Goal: Task Accomplishment & Management: Manage account settings

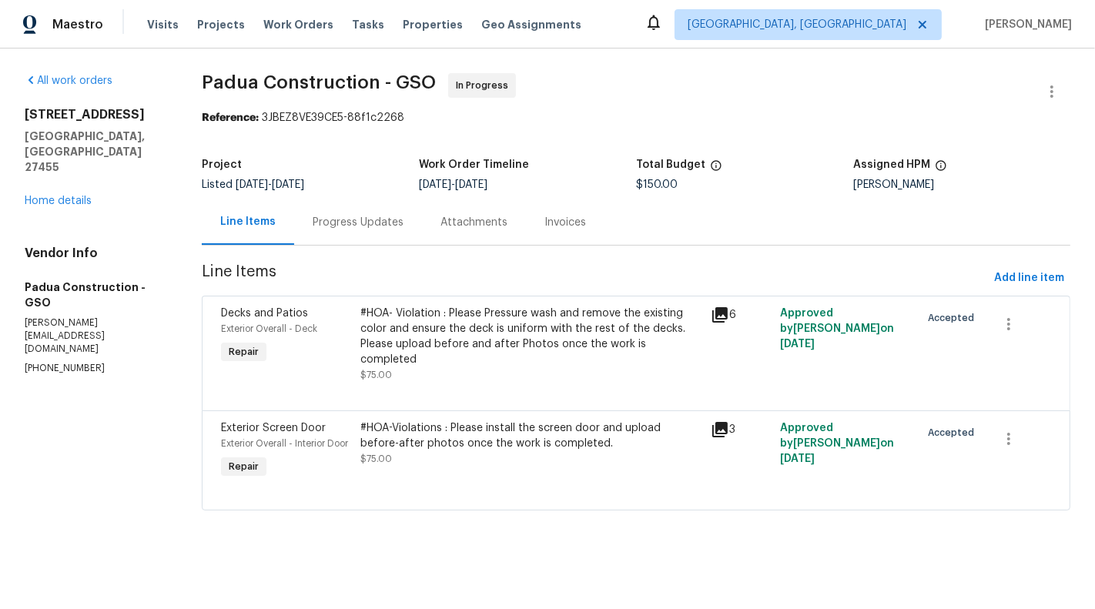
click at [440, 431] on div "#HOA-Violations : Please install the screen door and upload before-after photos…" at bounding box center [530, 435] width 340 height 31
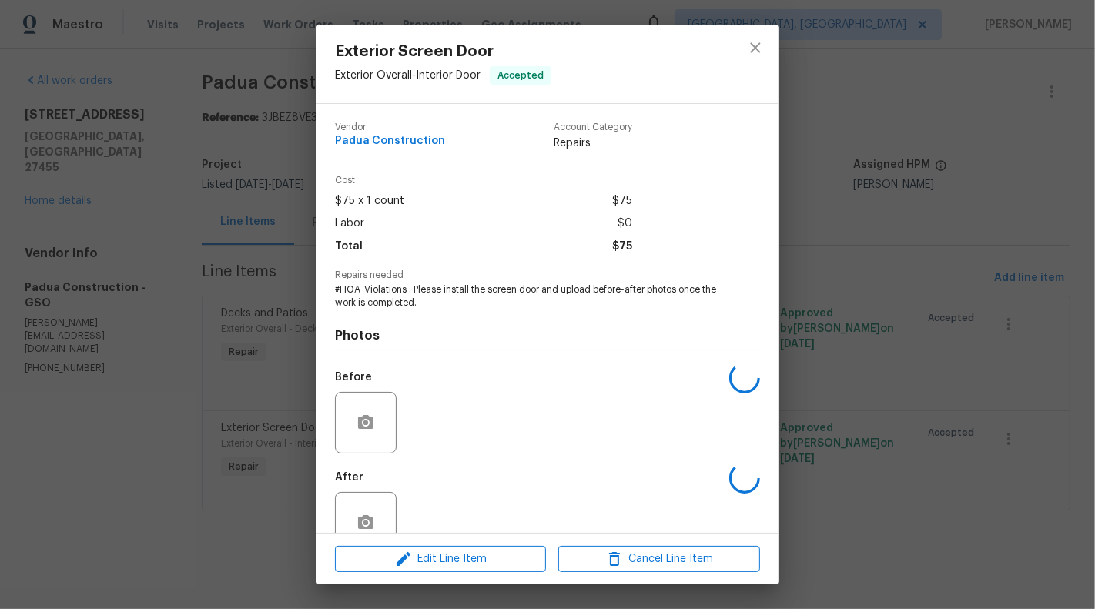
scroll to position [36, 0]
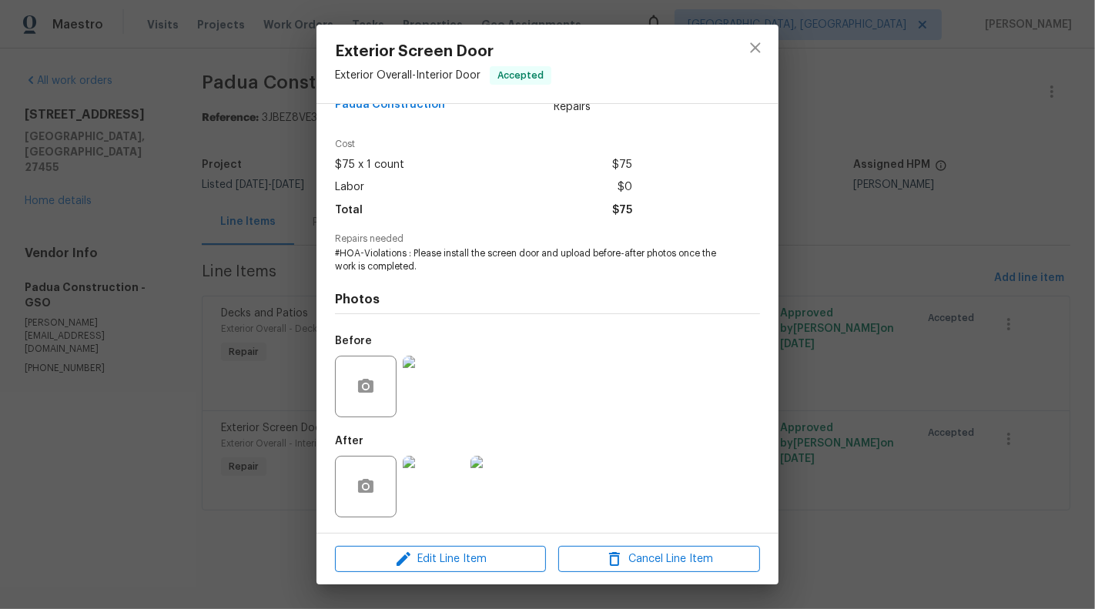
click at [430, 504] on img at bounding box center [434, 487] width 62 height 62
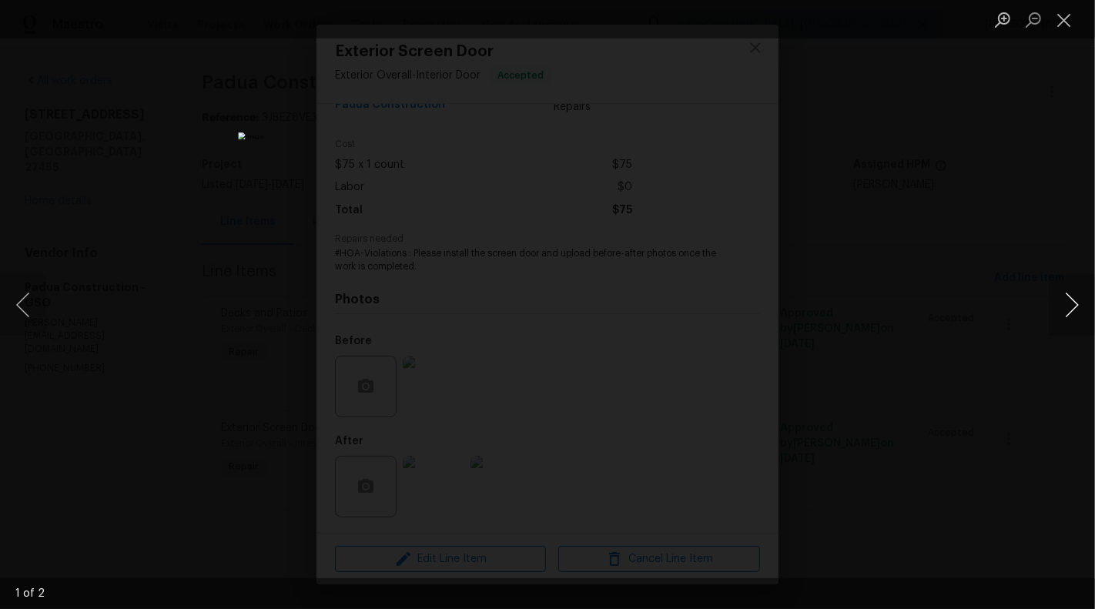
click at [1078, 307] on button "Next image" at bounding box center [1071, 305] width 46 height 62
click at [1064, 25] on button "Close lightbox" at bounding box center [1063, 19] width 31 height 27
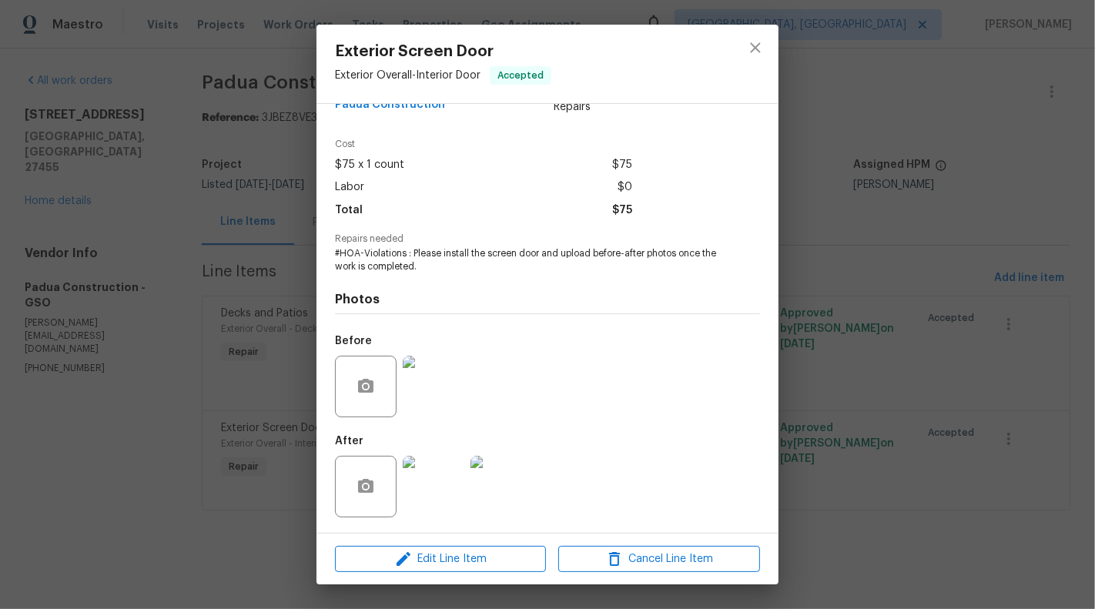
click at [450, 381] on img at bounding box center [434, 387] width 62 height 62
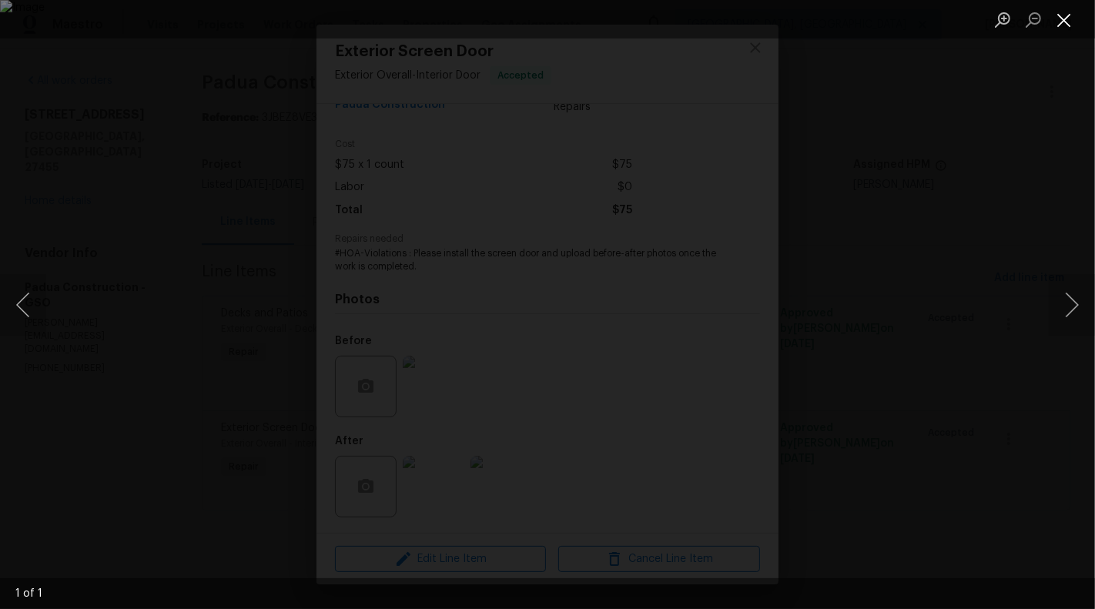
click at [1072, 10] on button "Close lightbox" at bounding box center [1063, 19] width 31 height 27
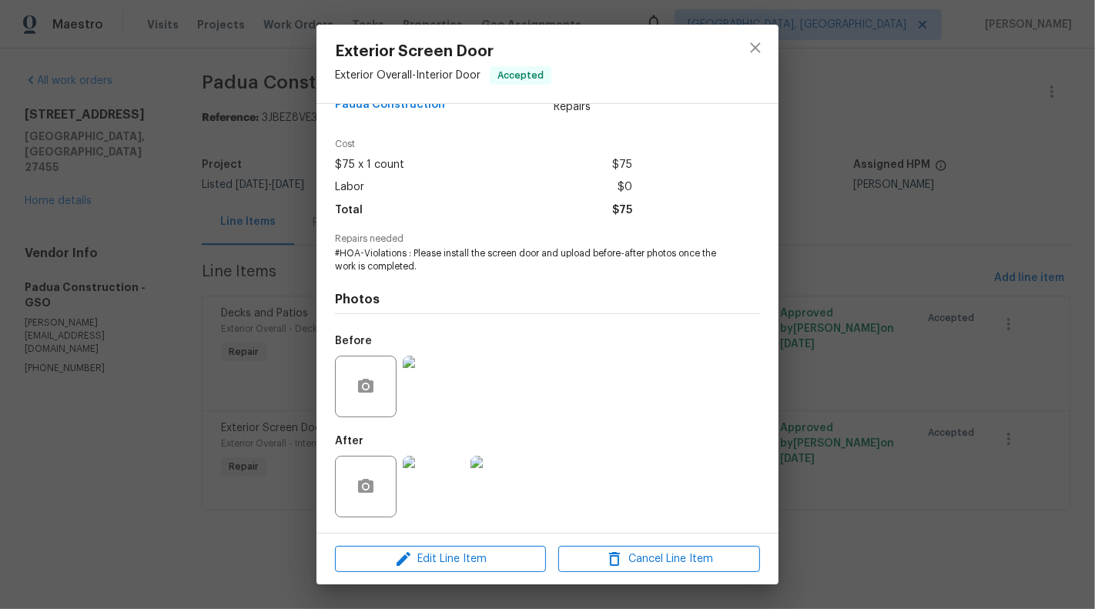
click at [424, 492] on img at bounding box center [434, 487] width 62 height 62
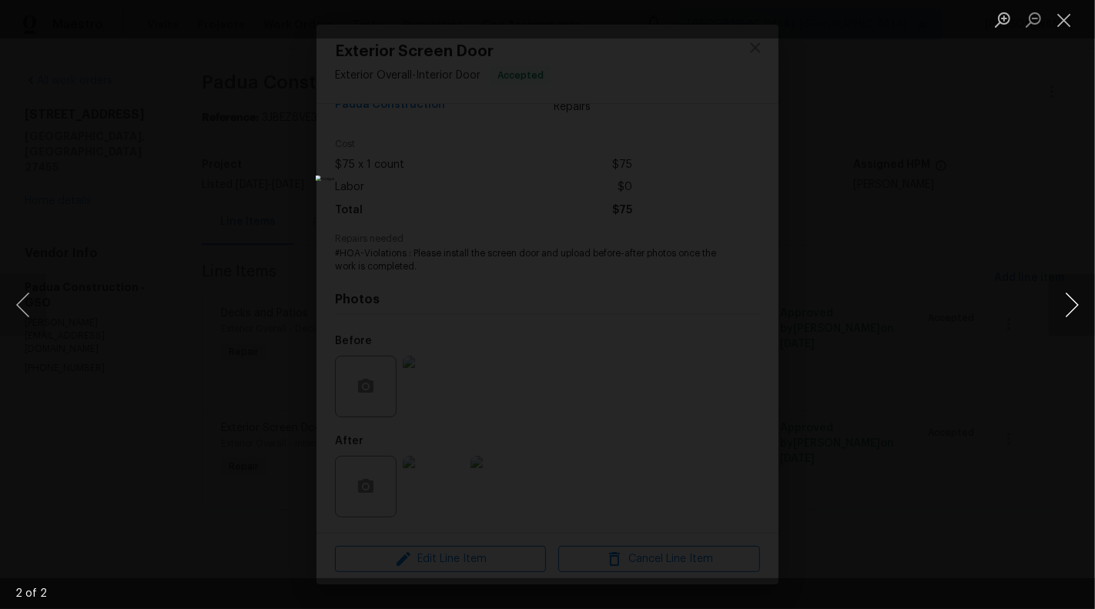
click at [1075, 310] on button "Next image" at bounding box center [1071, 305] width 46 height 62
click at [1065, 22] on button "Close lightbox" at bounding box center [1063, 19] width 31 height 27
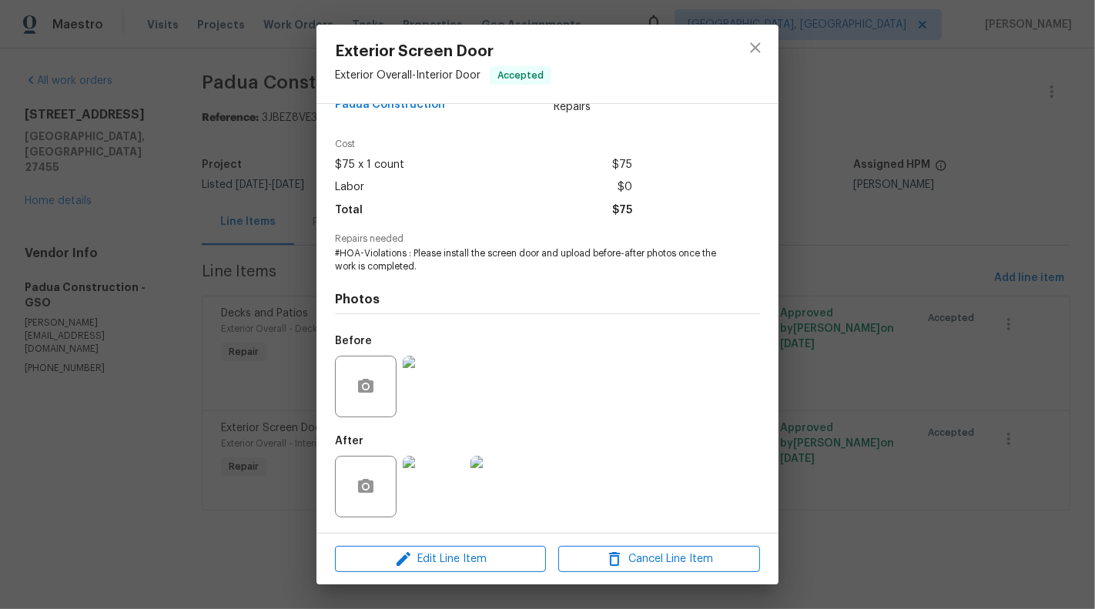
click at [239, 285] on div "Exterior Screen Door Exterior Overall - Interior Door Accepted Vendor Padua Con…" at bounding box center [547, 304] width 1095 height 609
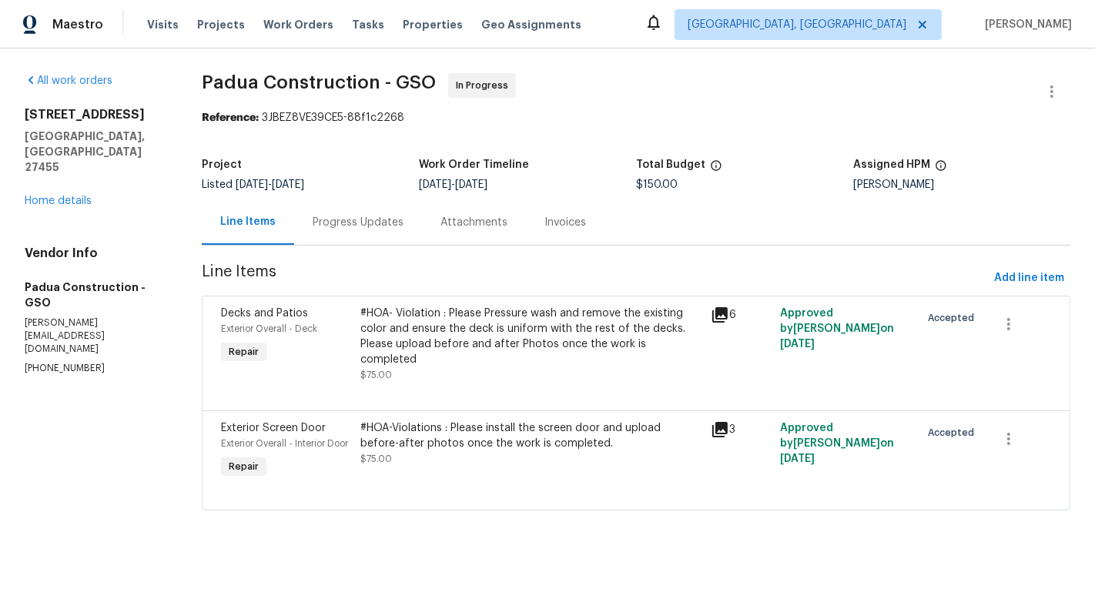
click at [413, 202] on div "Progress Updates" at bounding box center [358, 221] width 128 height 45
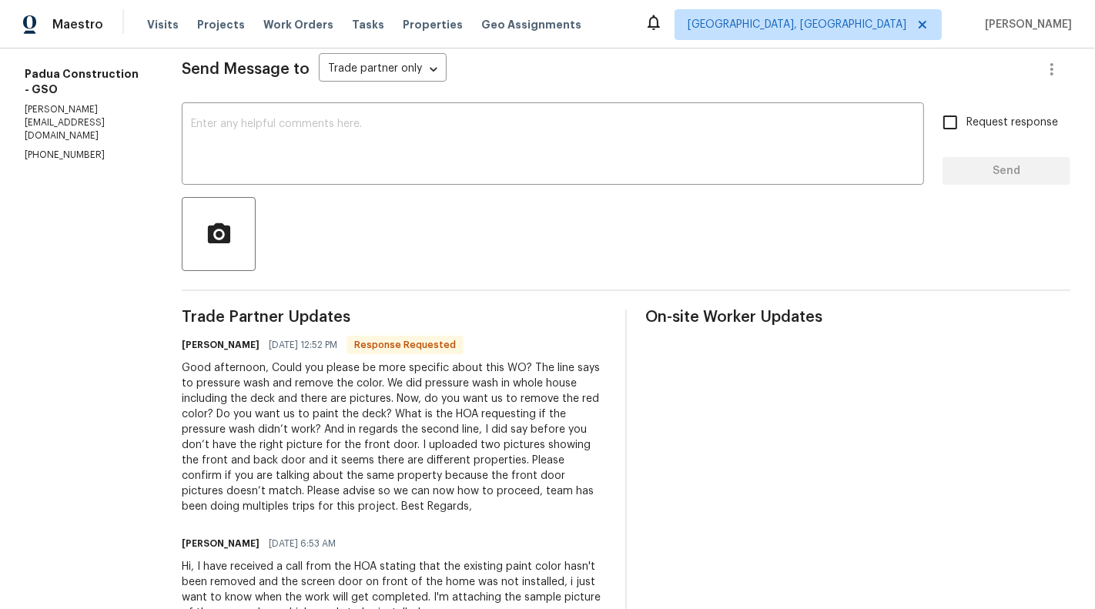
scroll to position [173, 0]
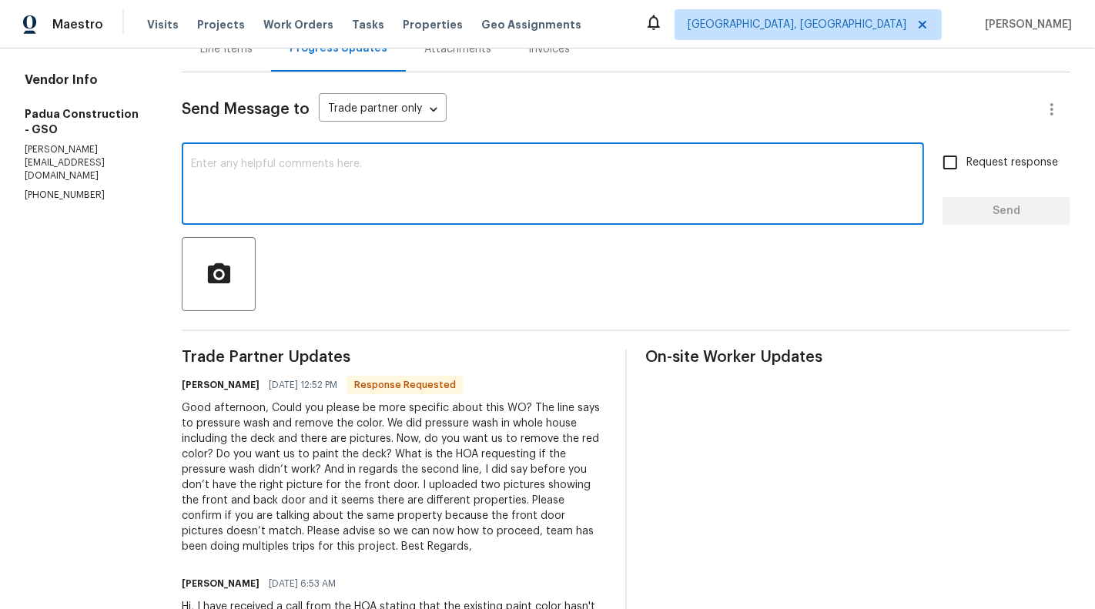
click at [490, 182] on textarea at bounding box center [553, 186] width 724 height 54
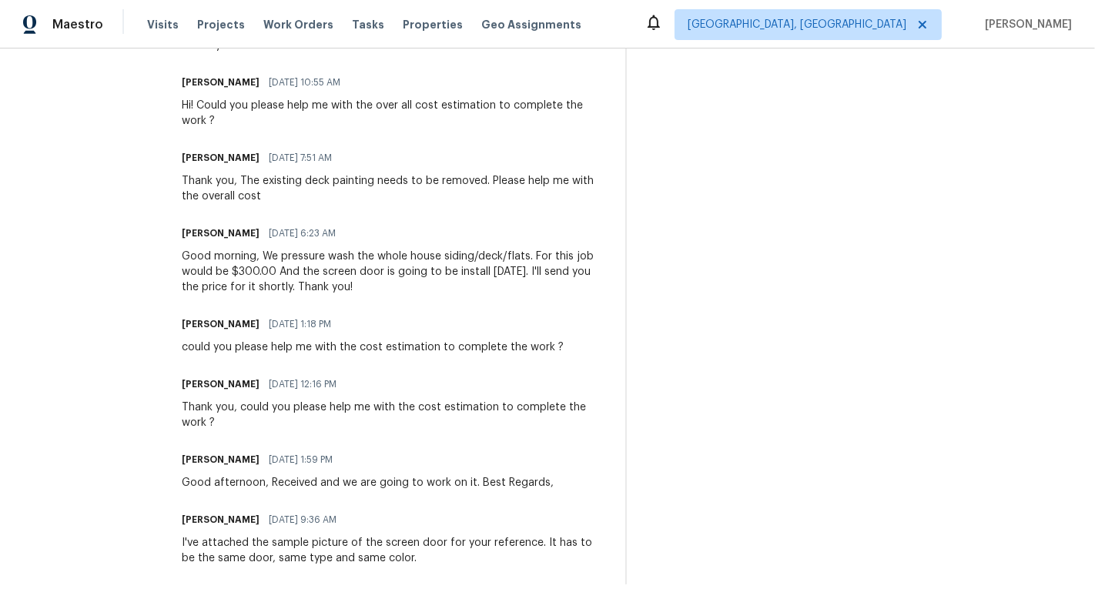
scroll to position [0, 0]
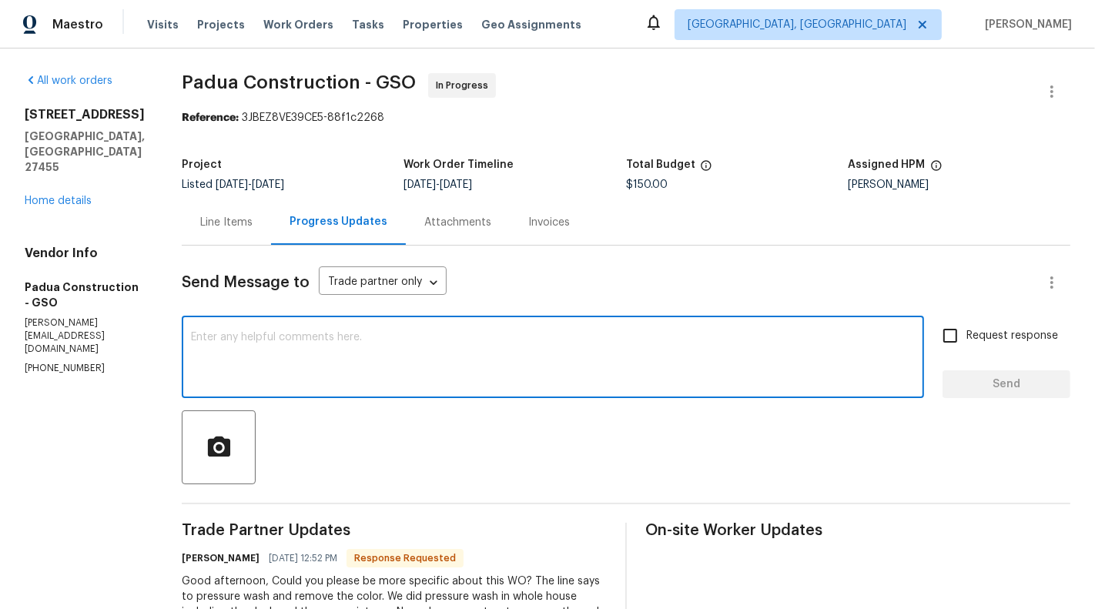
click at [255, 354] on textarea at bounding box center [553, 359] width 724 height 54
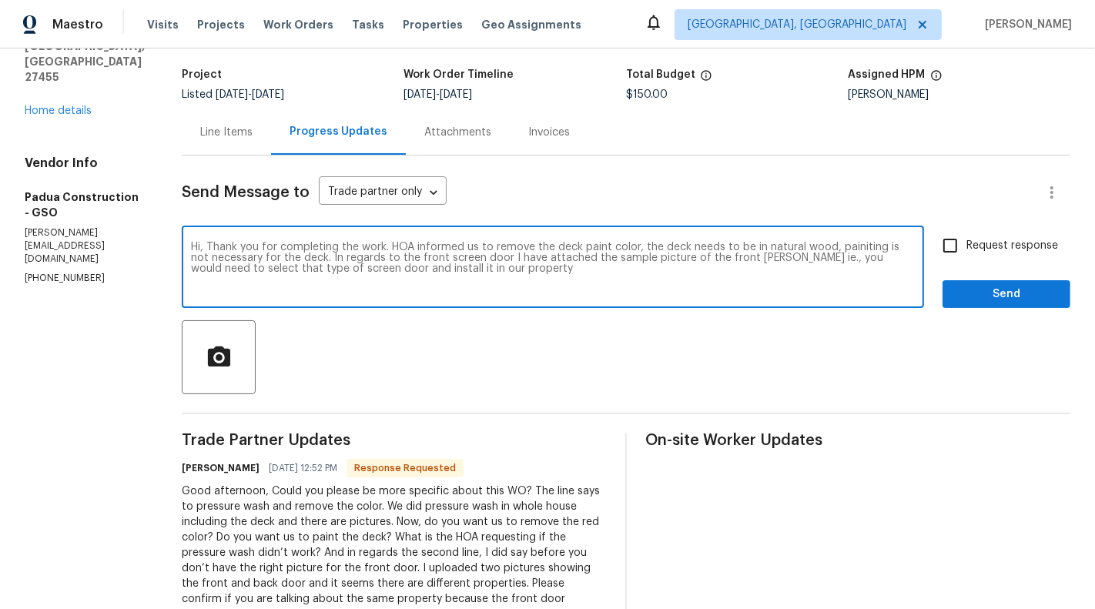
scroll to position [46, 0]
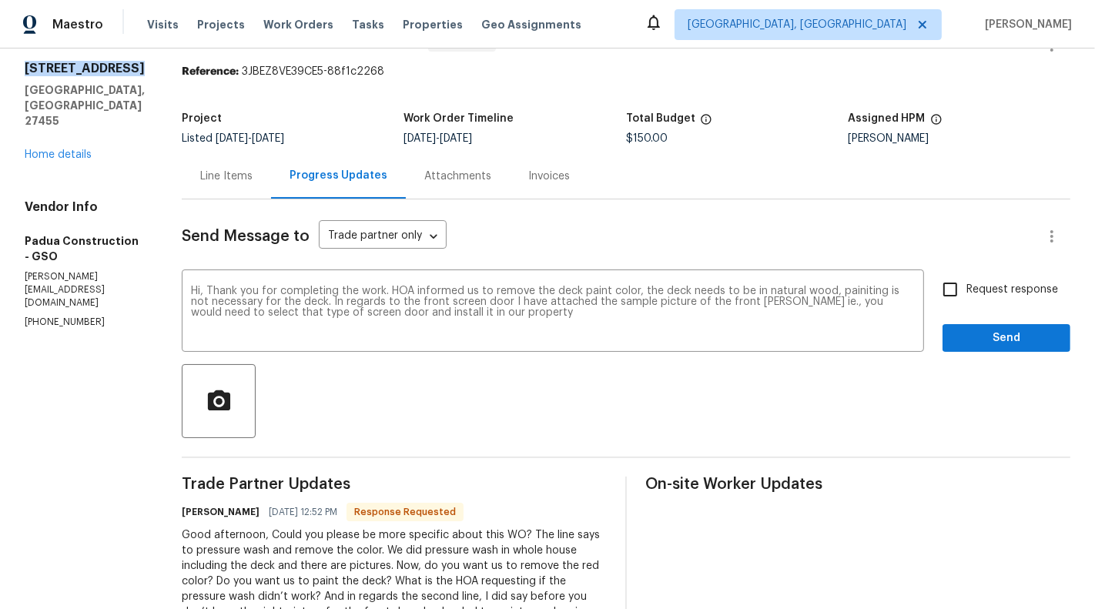
drag, startPoint x: 23, startPoint y: 82, endPoint x: 59, endPoint y: 104, distance: 41.9
copy h2 "17 Apple Tree Ln"
click at [386, 320] on textarea "Hi, Thank you for completing the work. HOA informed us to remove the deck paint…" at bounding box center [553, 313] width 724 height 54
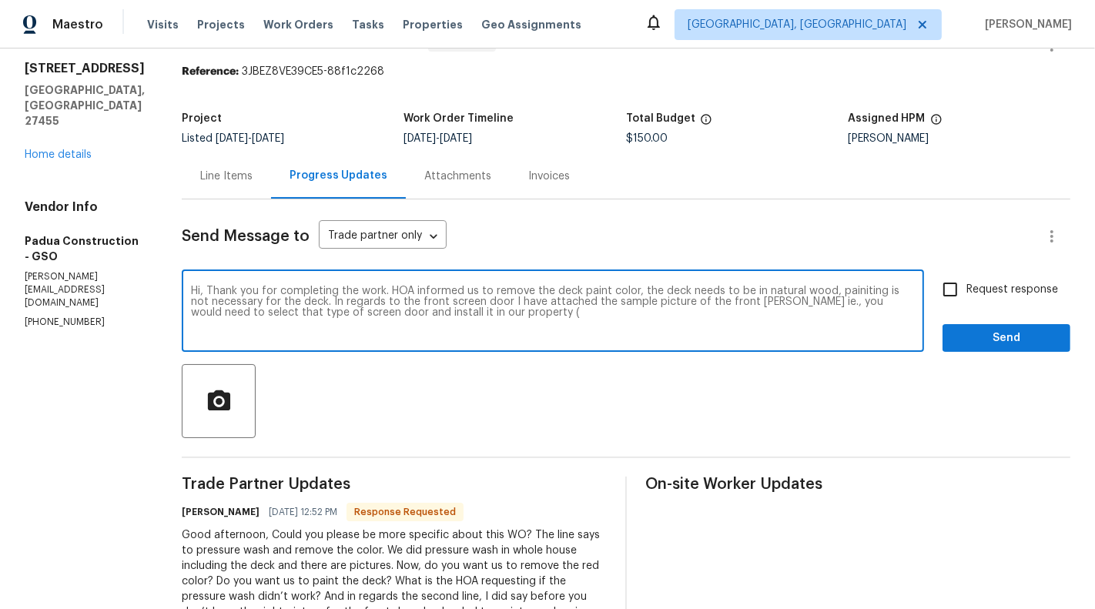
paste textarea "17 Apple Tree Ln"
type textarea "Hi, Thank you for completing the work. HOA informed us to remove the deck paint…"
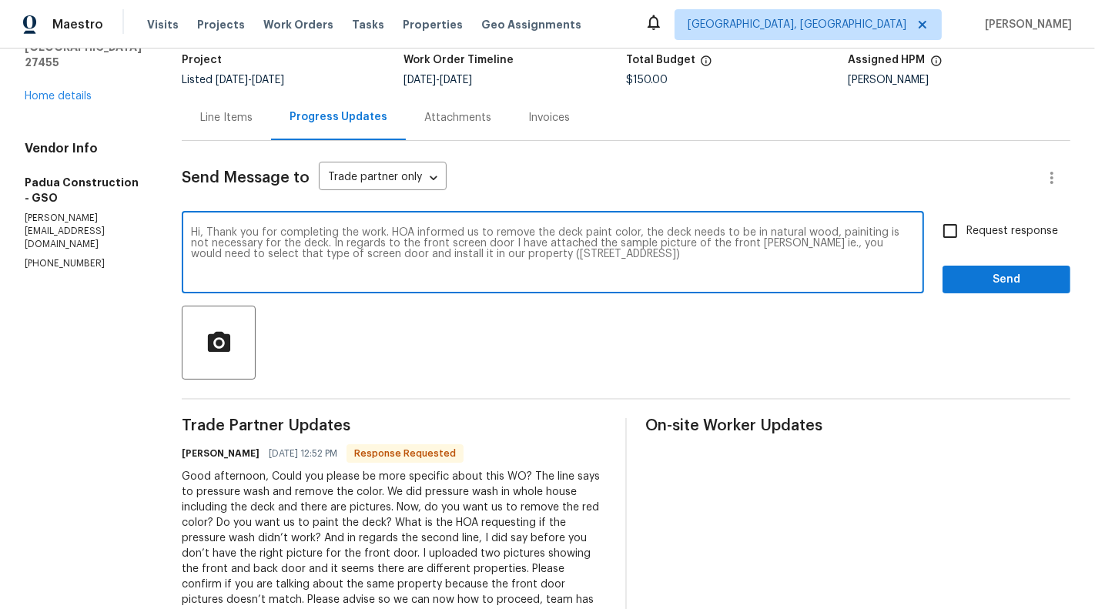
scroll to position [160, 0]
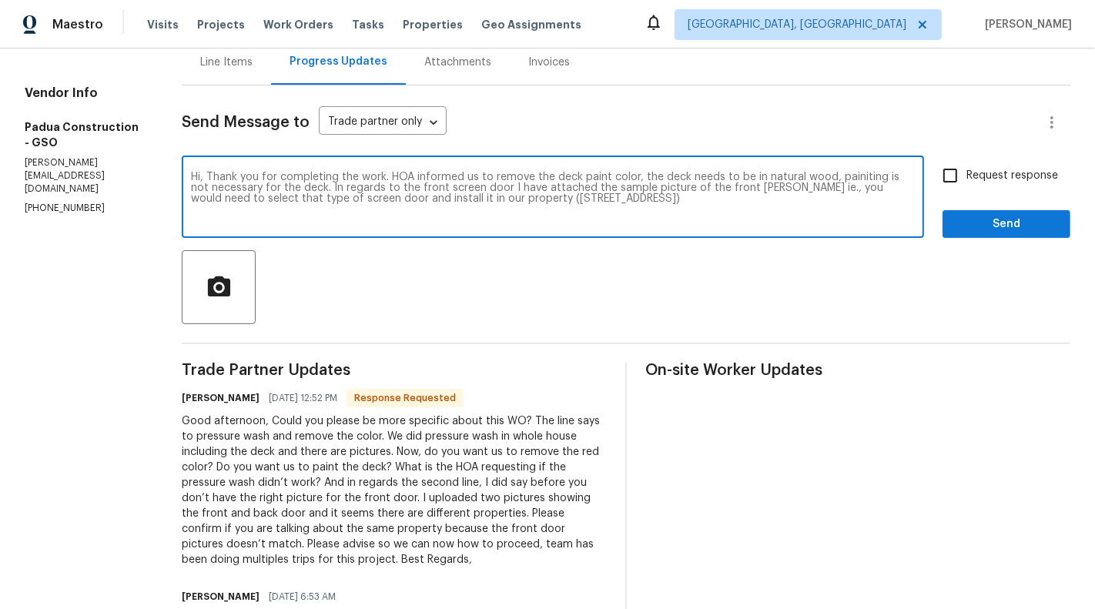
click at [407, 182] on textarea "Hi, Thank you for completing the work. HOA informed us to remove the deck paint…" at bounding box center [553, 199] width 724 height 54
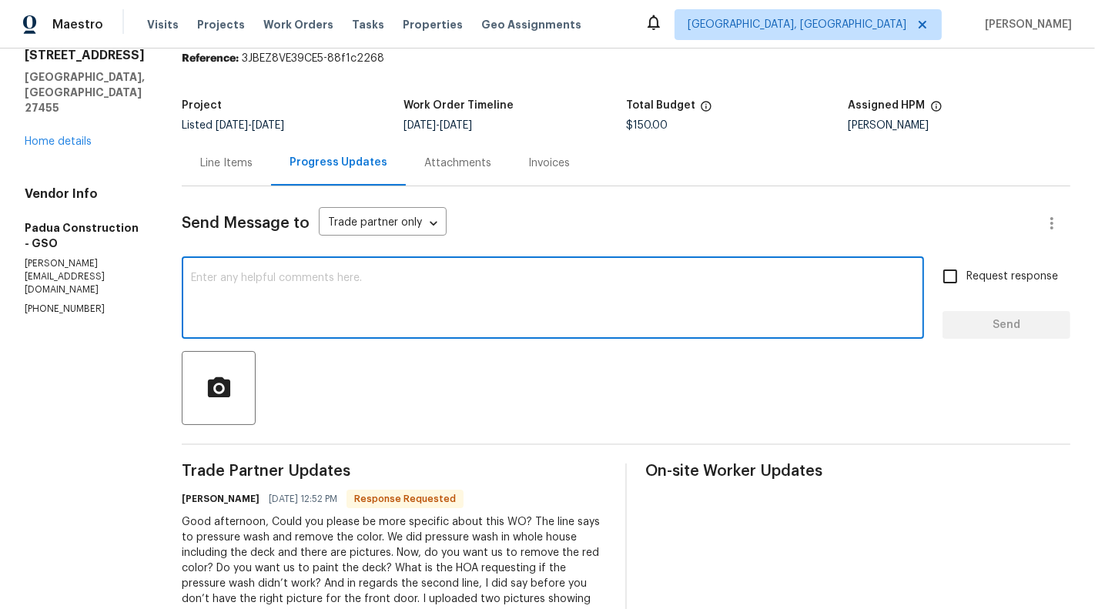
scroll to position [102, 0]
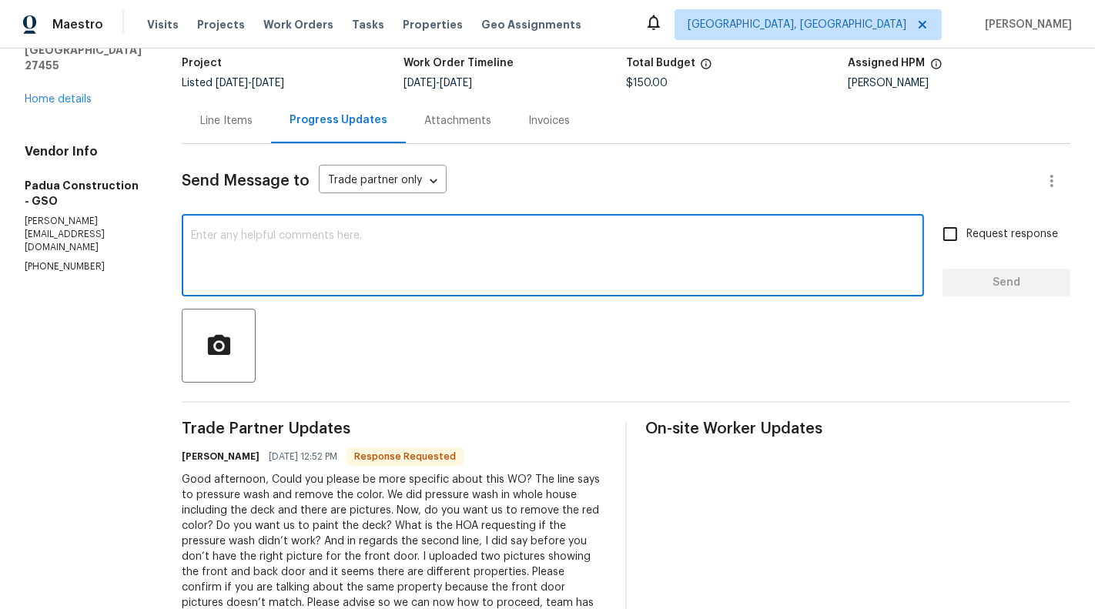
click at [342, 255] on textarea at bounding box center [553, 257] width 724 height 54
paste textarea "HOA has informed us that the deck paint needs to be removed, as the deck should…"
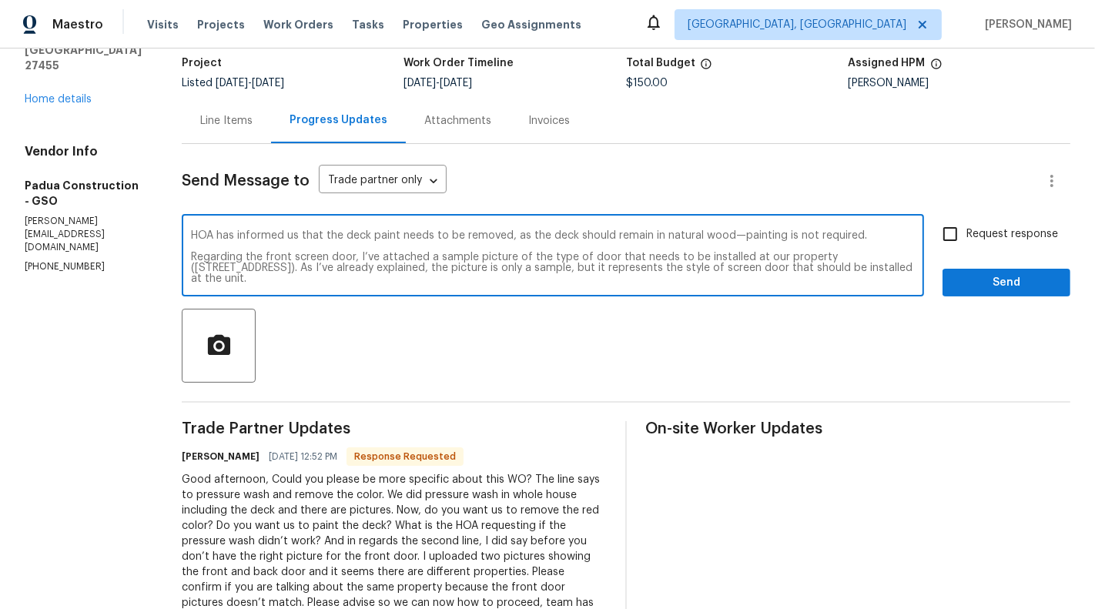
click at [191, 280] on textarea "HOA has informed us that the deck paint needs to be removed, as the deck should…" at bounding box center [553, 257] width 724 height 54
click at [182, 289] on div "HOA has informed us that the deck paint needs to be removed, as the deck should…" at bounding box center [553, 257] width 742 height 79
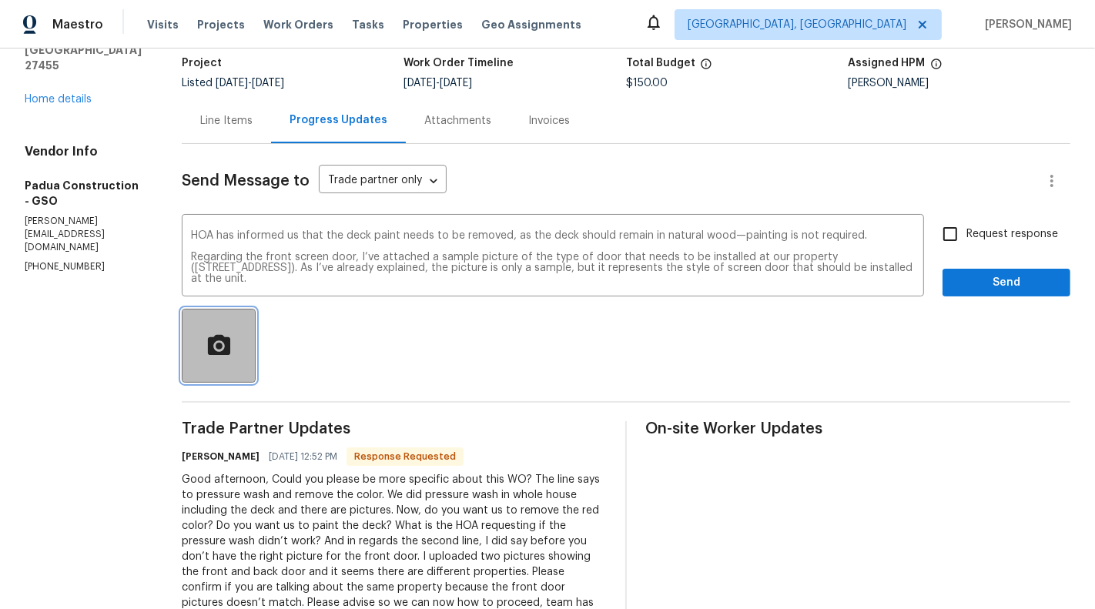
click at [207, 351] on icon "button" at bounding box center [218, 344] width 22 height 20
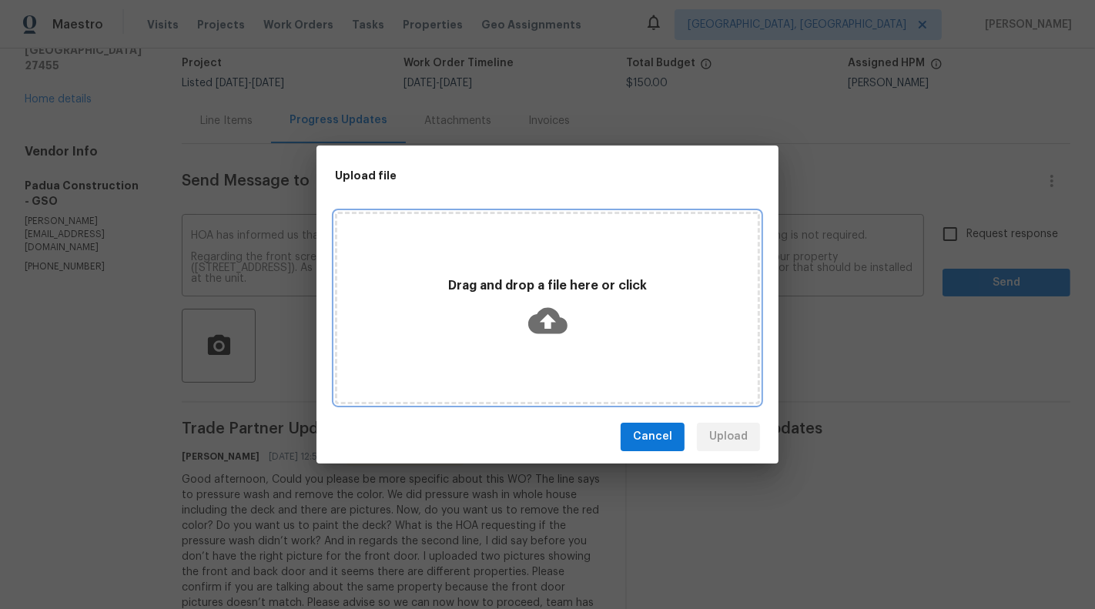
click at [550, 337] on icon at bounding box center [547, 320] width 39 height 39
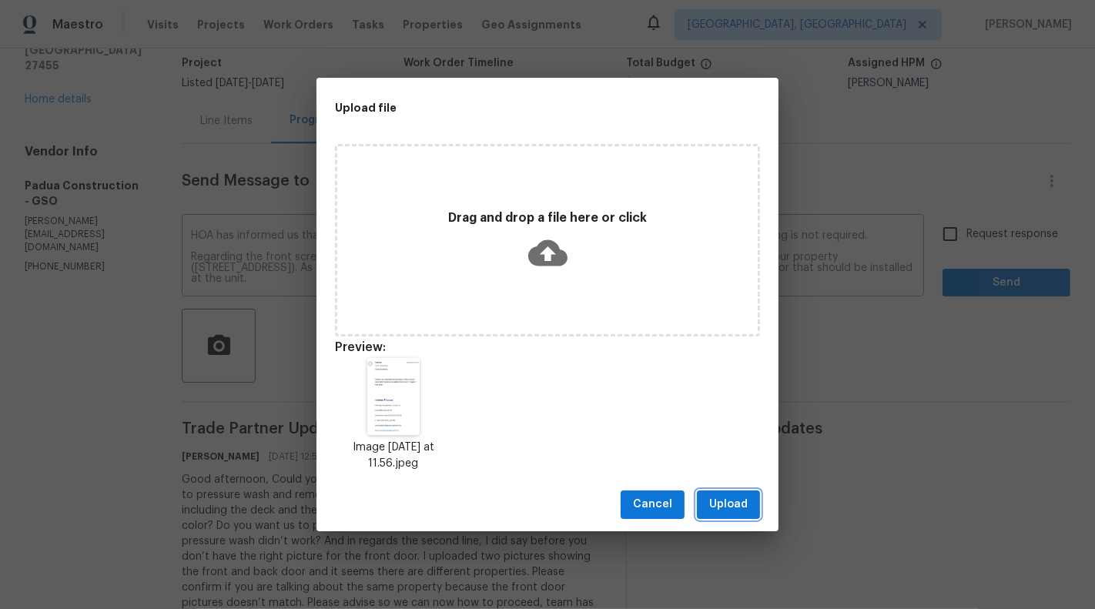
click at [732, 505] on span "Upload" at bounding box center [728, 504] width 38 height 19
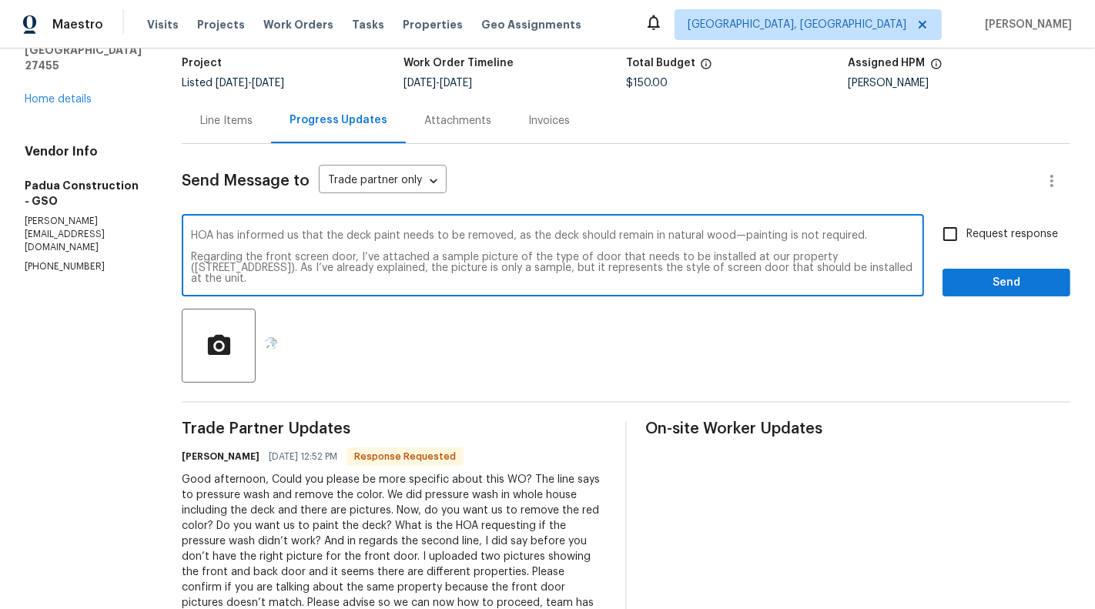
click at [823, 272] on textarea "HOA has informed us that the deck paint needs to be removed, as the deck should…" at bounding box center [553, 257] width 724 height 54
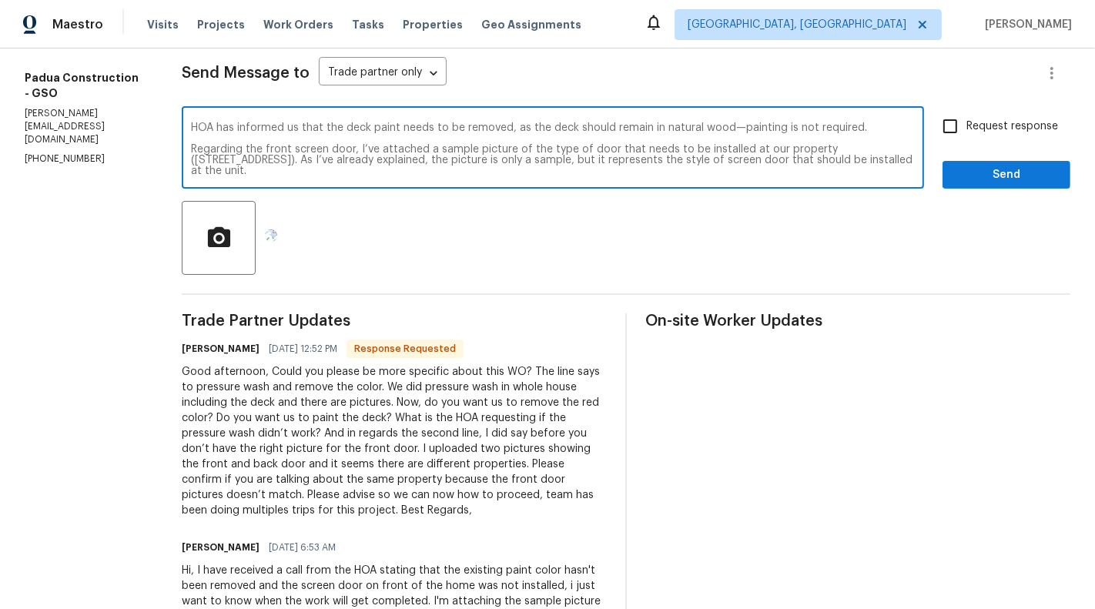
scroll to position [176, 0]
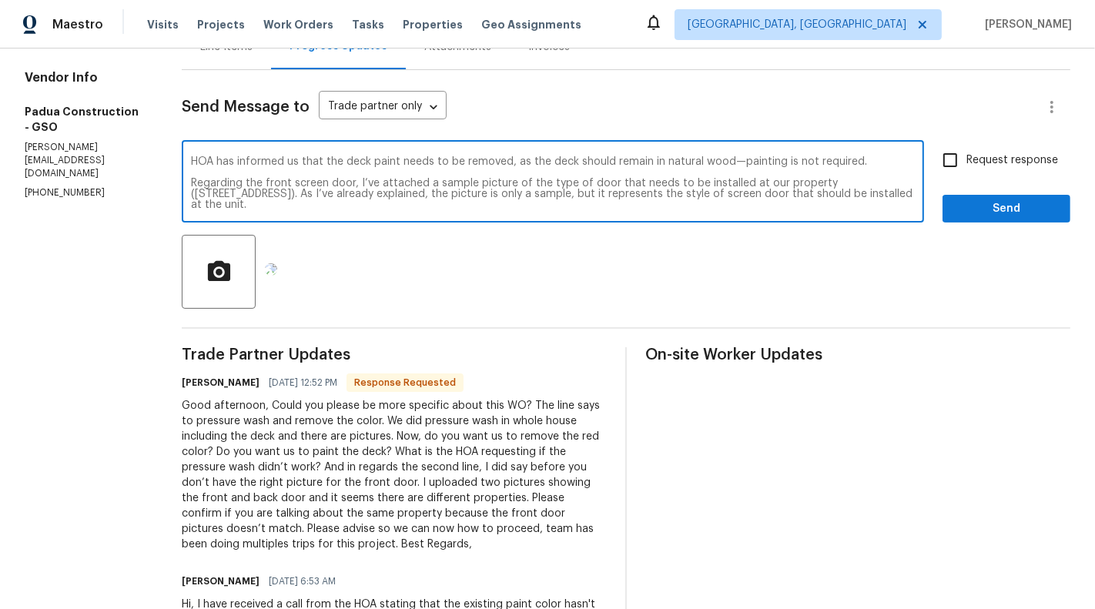
type textarea "HOA has informed us that the deck paint needs to be removed, as the deck should…"
click at [966, 173] on input "Request response" at bounding box center [950, 160] width 32 height 32
checkbox input "true"
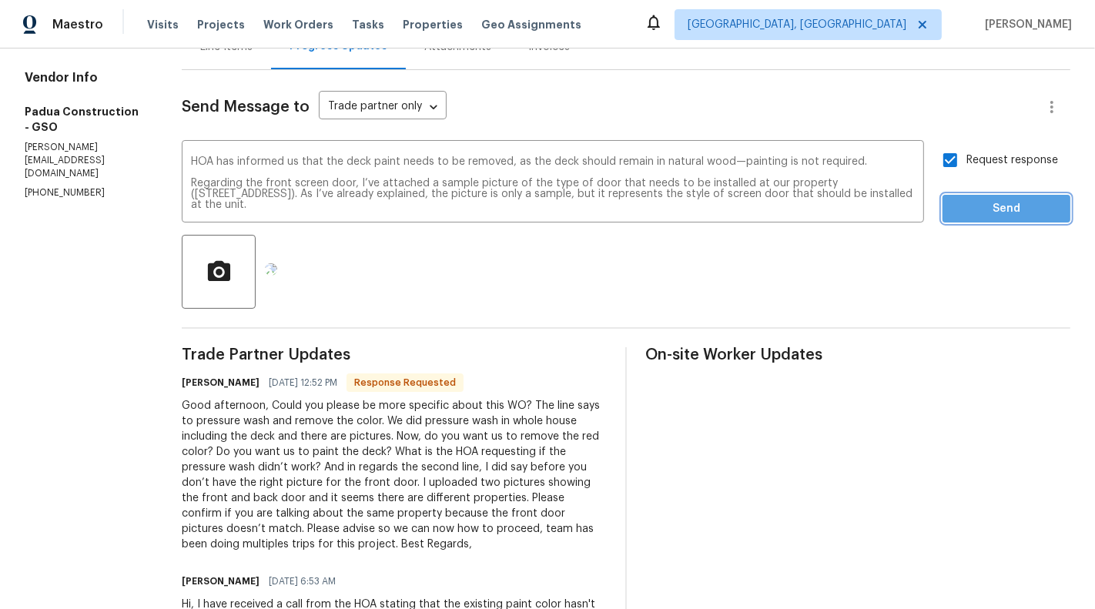
click at [990, 216] on span "Send" at bounding box center [1006, 208] width 103 height 19
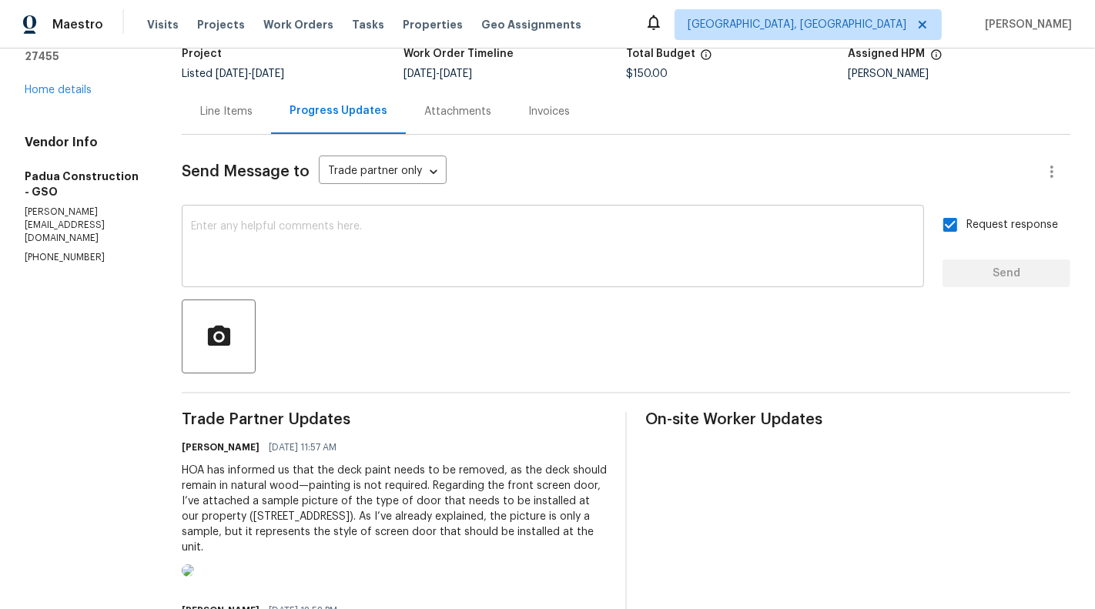
scroll to position [0, 0]
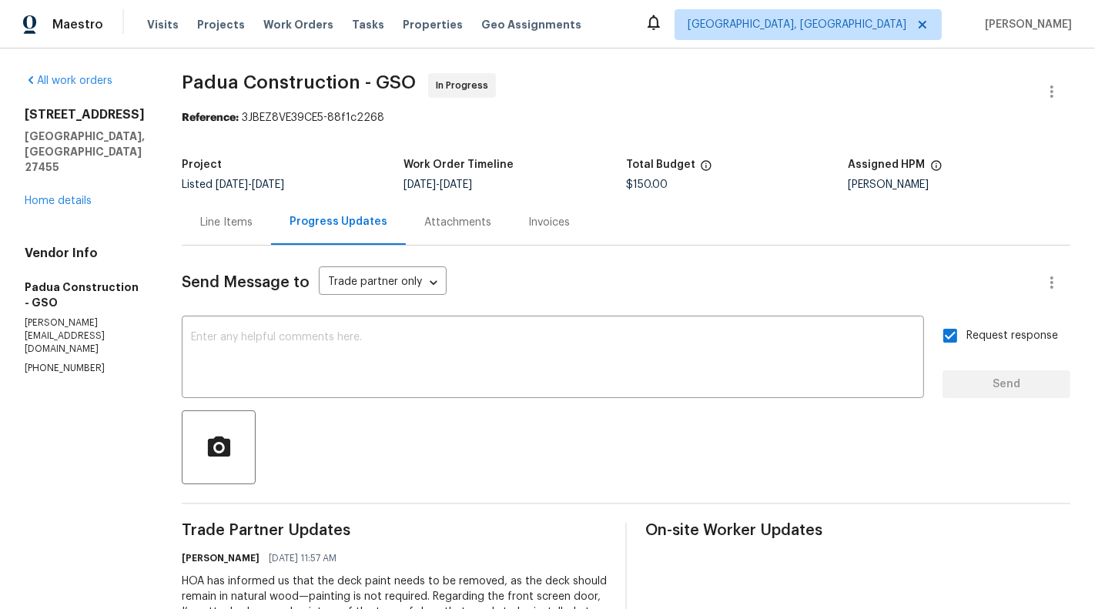
click at [200, 219] on div "Line Items" at bounding box center [226, 222] width 52 height 15
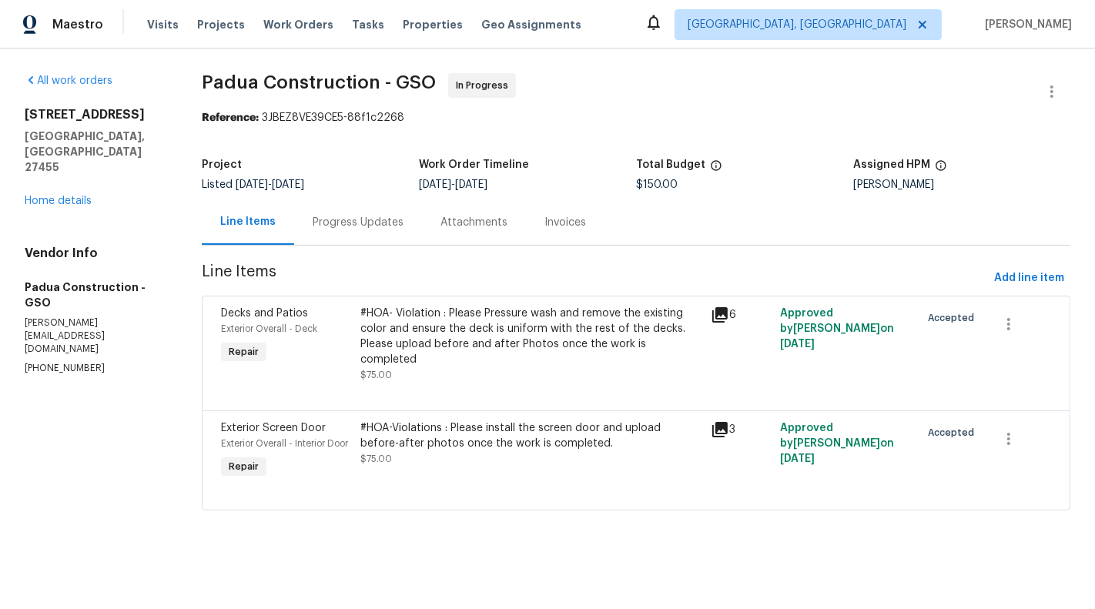
click at [504, 310] on div "#HOA- Violation : Please Pressure wash and remove the existing color and ensure…" at bounding box center [530, 337] width 340 height 62
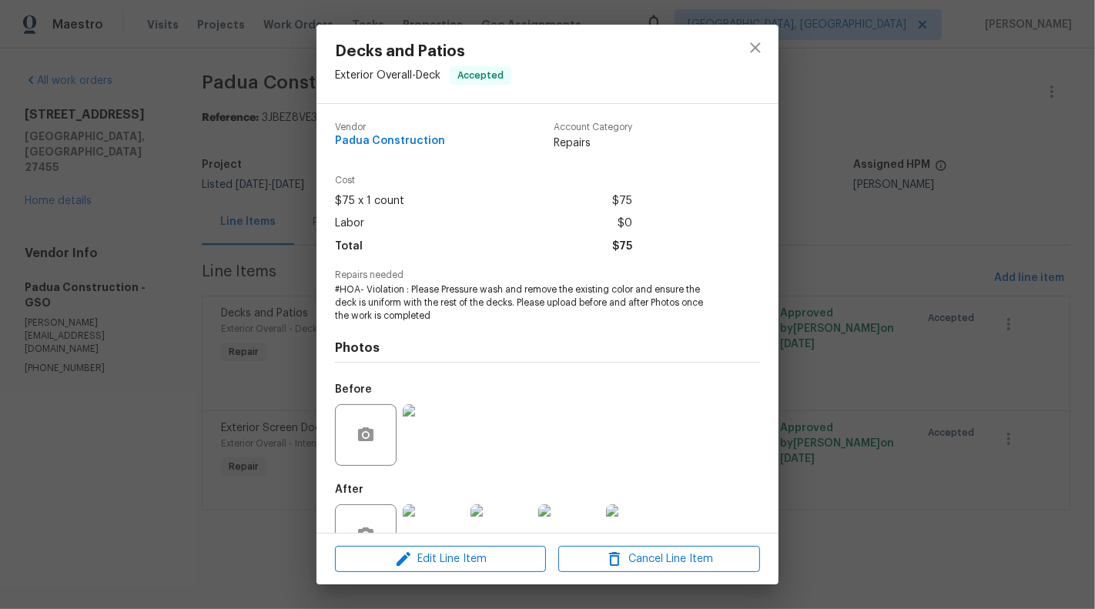
scroll to position [48, 0]
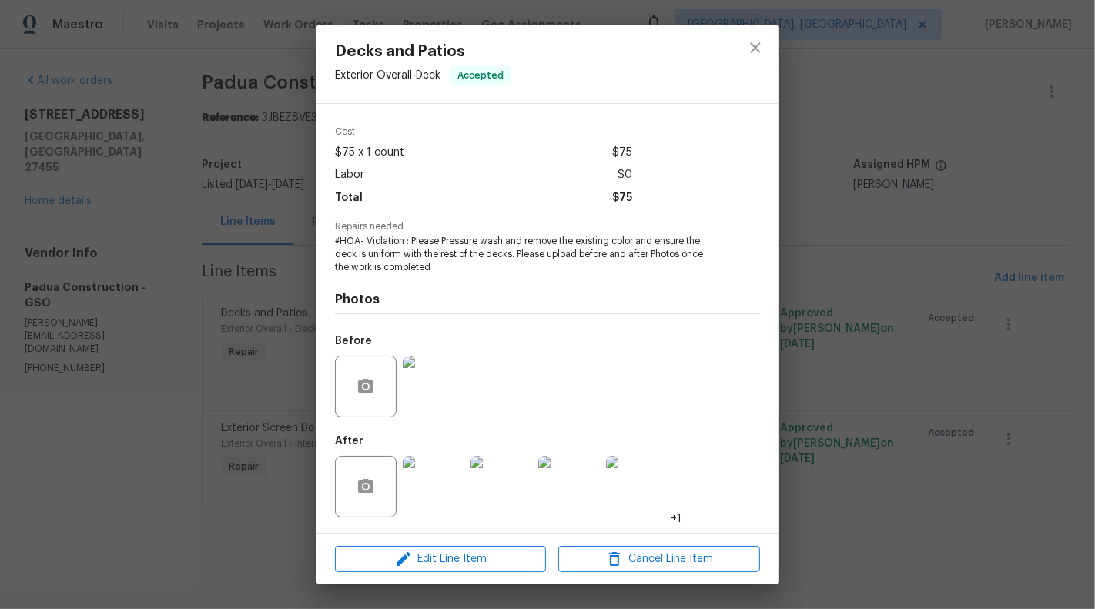
click at [430, 501] on img at bounding box center [434, 487] width 62 height 62
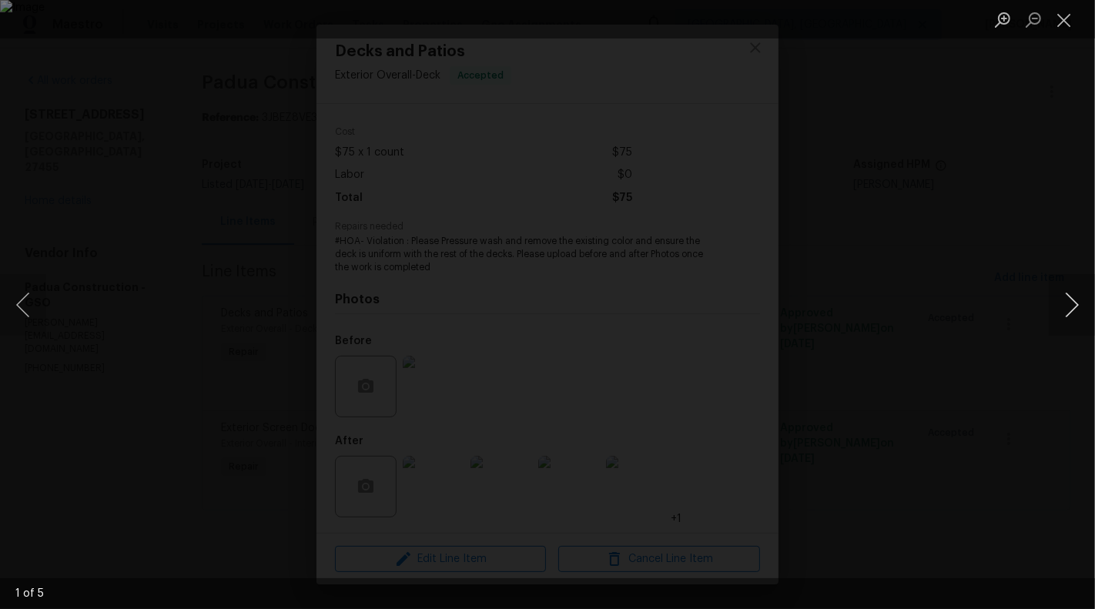
click at [1073, 294] on button "Next image" at bounding box center [1071, 305] width 46 height 62
click at [1073, 298] on button "Next image" at bounding box center [1071, 305] width 46 height 62
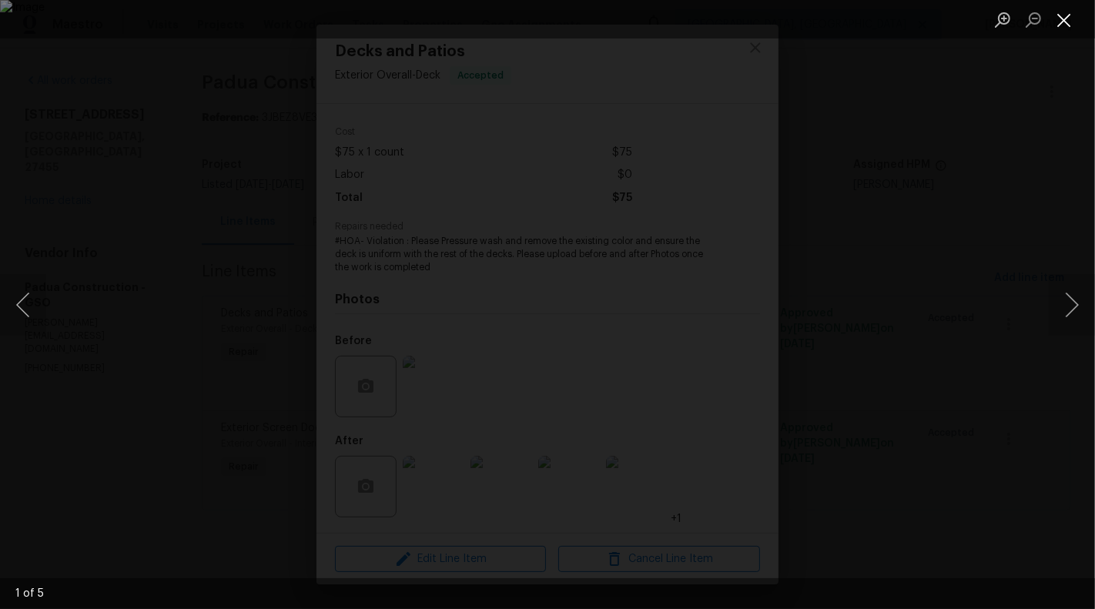
click at [1063, 22] on button "Close lightbox" at bounding box center [1063, 19] width 31 height 27
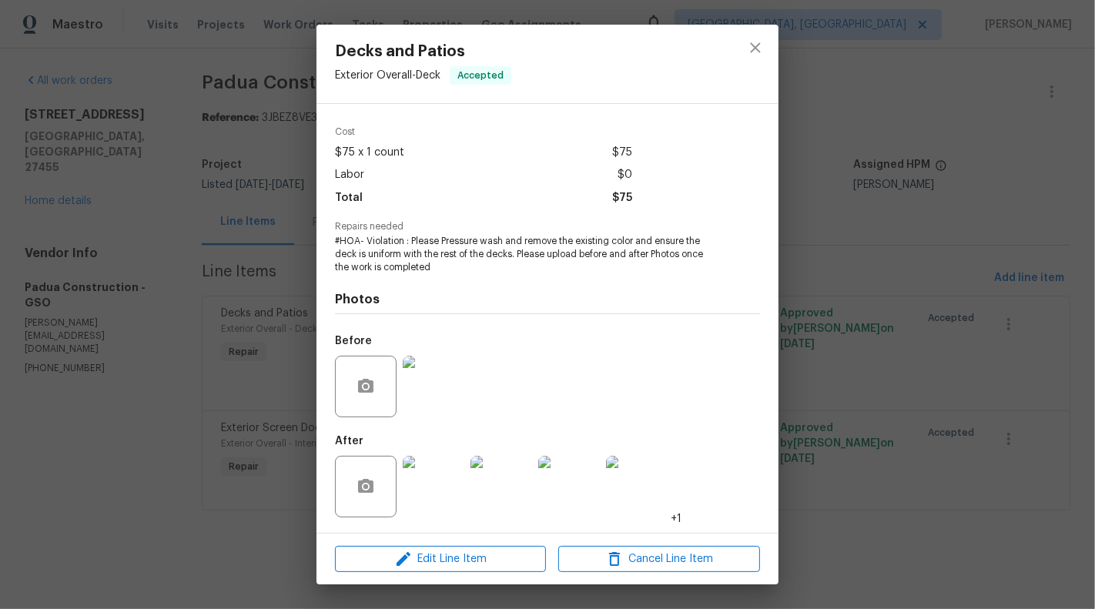
click at [82, 409] on div "Decks and Patios Exterior Overall - Deck Accepted Vendor Padua Construction Acc…" at bounding box center [547, 304] width 1095 height 609
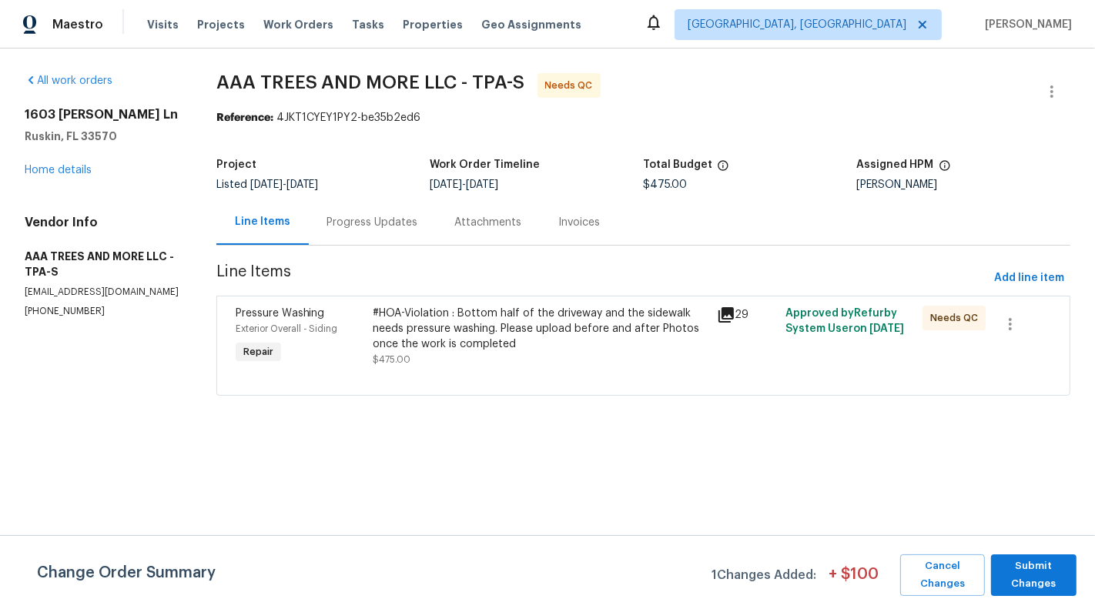
click at [368, 247] on section "AAA TREES AND MORE LLC - TPA-S Needs QC Reference: 4JKT1CYEY1PY2-be35b2ed6 Proj…" at bounding box center [643, 243] width 854 height 341
click at [368, 211] on div "Progress Updates" at bounding box center [373, 221] width 128 height 45
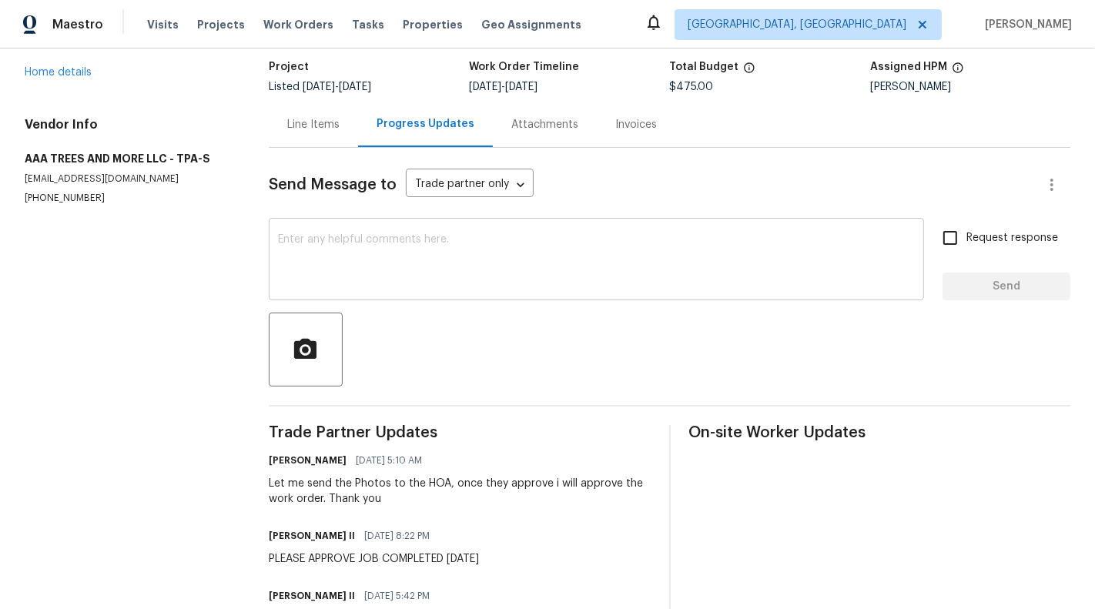
scroll to position [68, 0]
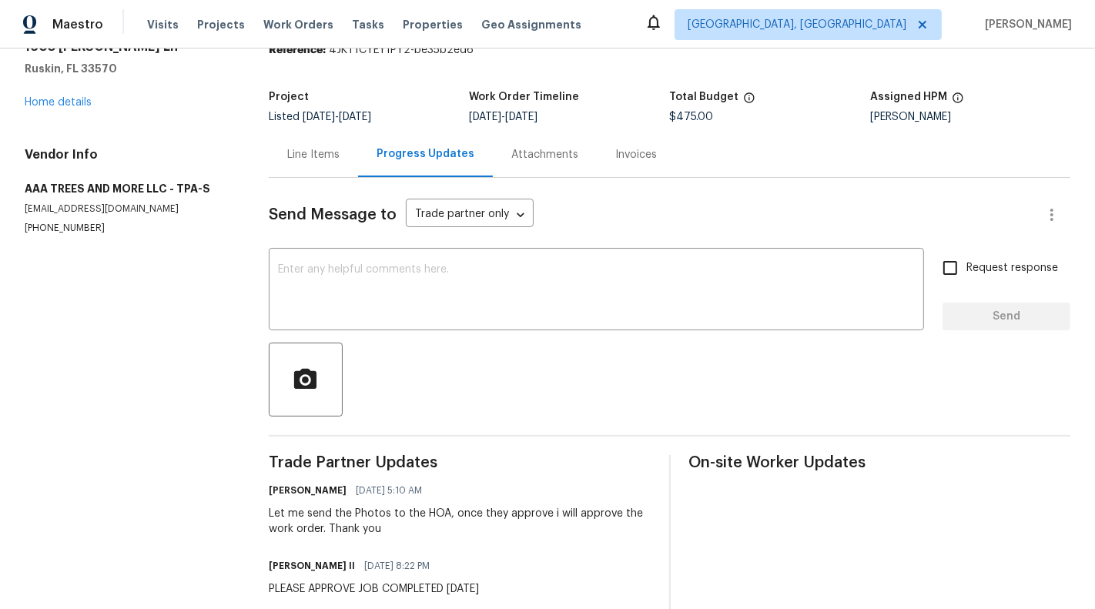
click at [306, 152] on div "Line Items" at bounding box center [313, 154] width 52 height 15
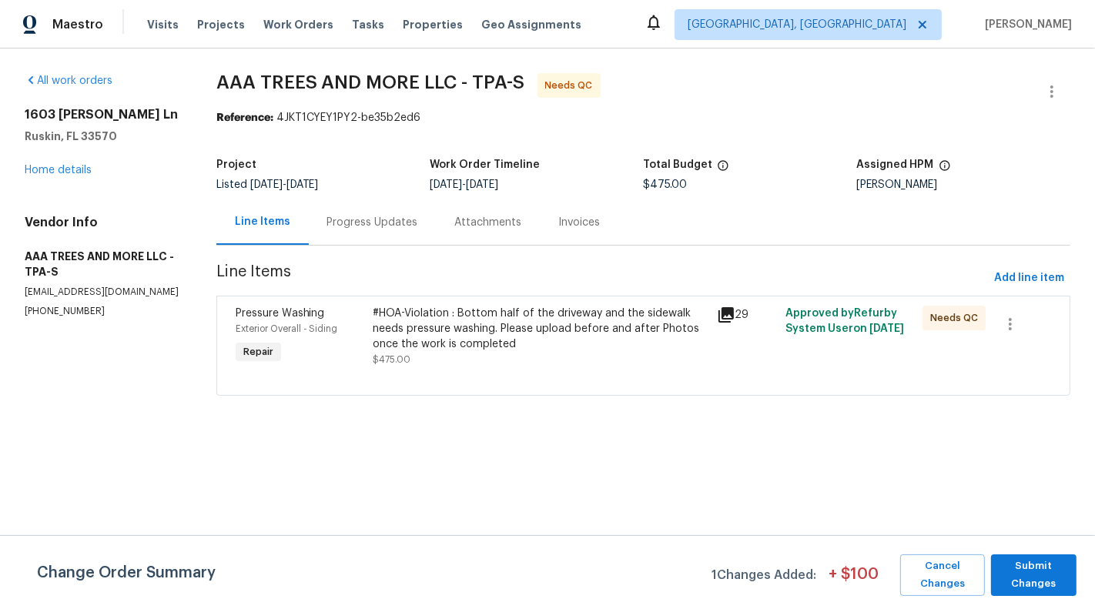
click at [498, 367] on div at bounding box center [643, 376] width 815 height 18
click at [476, 327] on div "#HOA-Violation : Bottom half of the driveway and the sidewalk needs pressure wa…" at bounding box center [540, 329] width 334 height 46
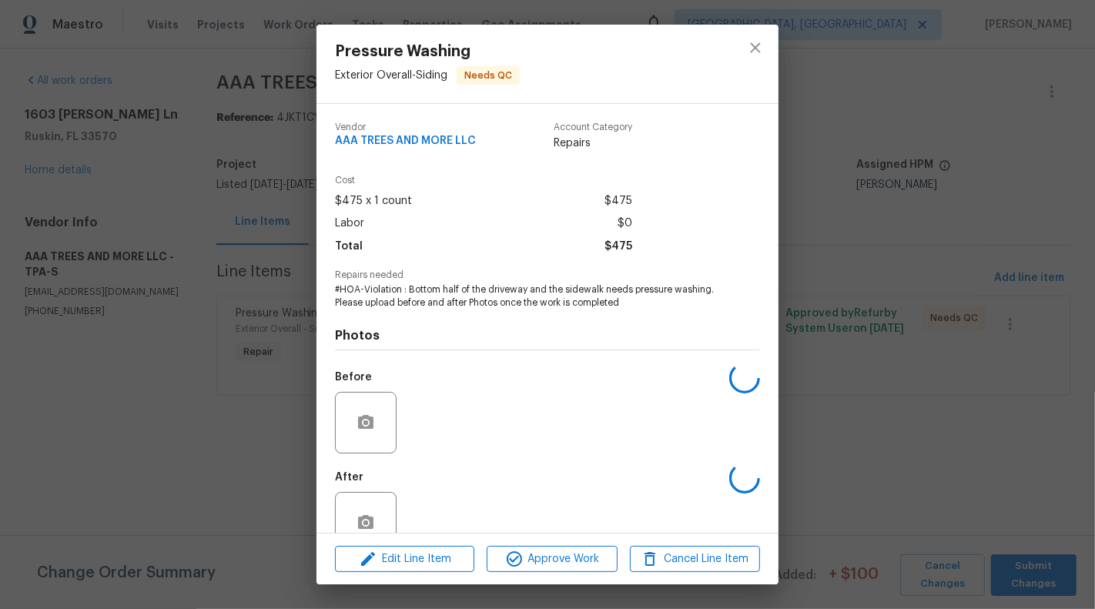
scroll to position [36, 0]
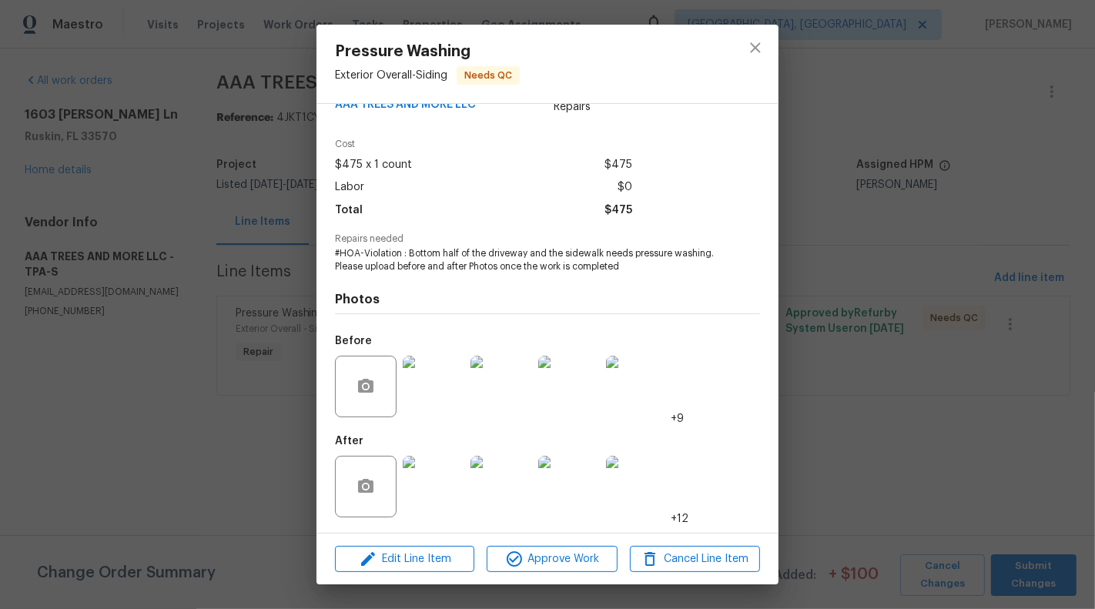
click at [420, 471] on img at bounding box center [434, 487] width 62 height 62
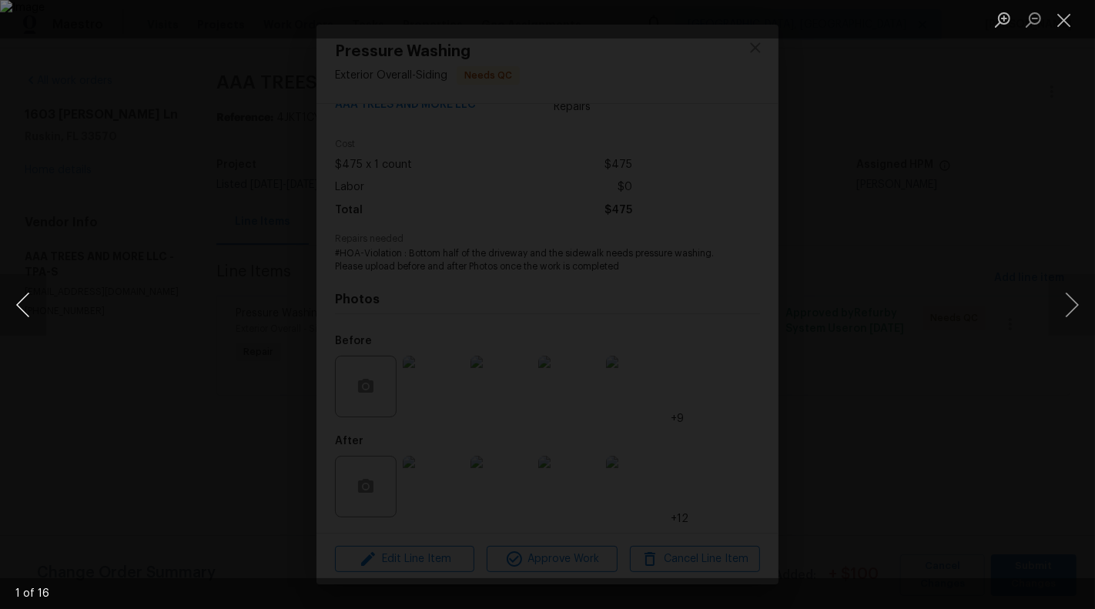
click at [0, 279] on button "Previous image" at bounding box center [23, 305] width 46 height 62
click at [14, 312] on button "Previous image" at bounding box center [23, 305] width 46 height 62
click at [22, 309] on button "Previous image" at bounding box center [23, 305] width 46 height 62
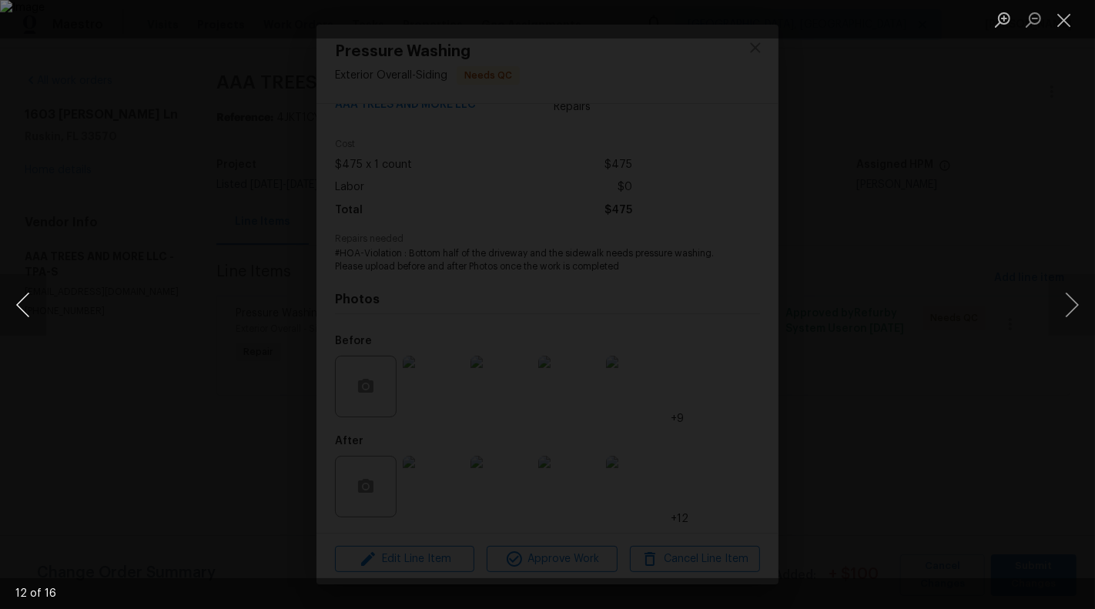
click at [22, 309] on button "Previous image" at bounding box center [23, 305] width 46 height 62
click at [1075, 307] on button "Next image" at bounding box center [1071, 305] width 46 height 62
click at [1065, 21] on button "Close lightbox" at bounding box center [1063, 19] width 31 height 27
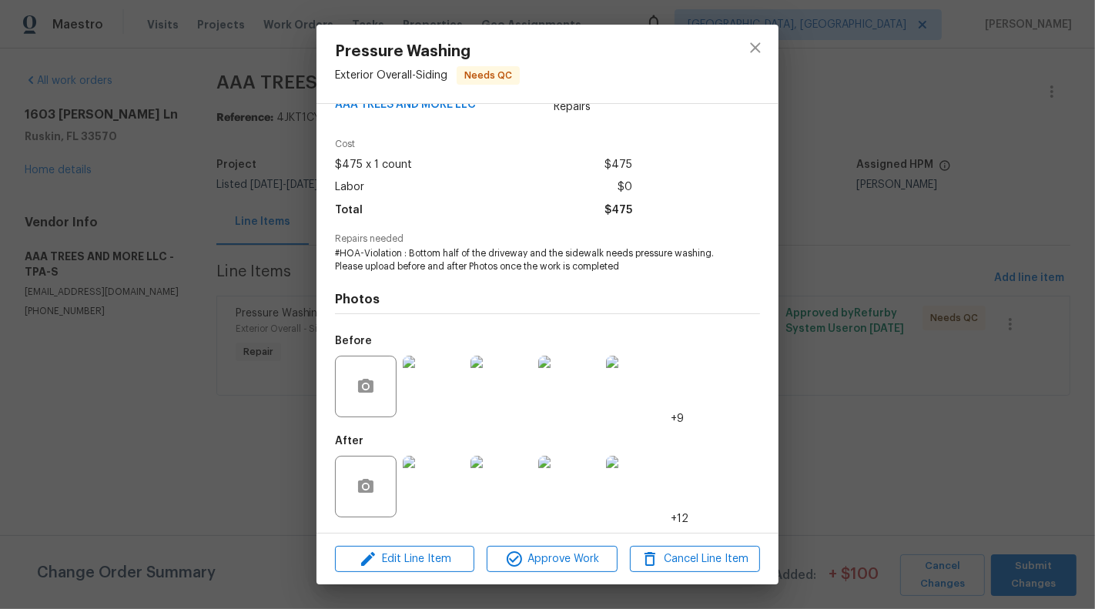
click at [123, 264] on div "Pressure Washing Exterior Overall - Siding Needs QC Vendor AAA TREES AND MORE L…" at bounding box center [547, 304] width 1095 height 609
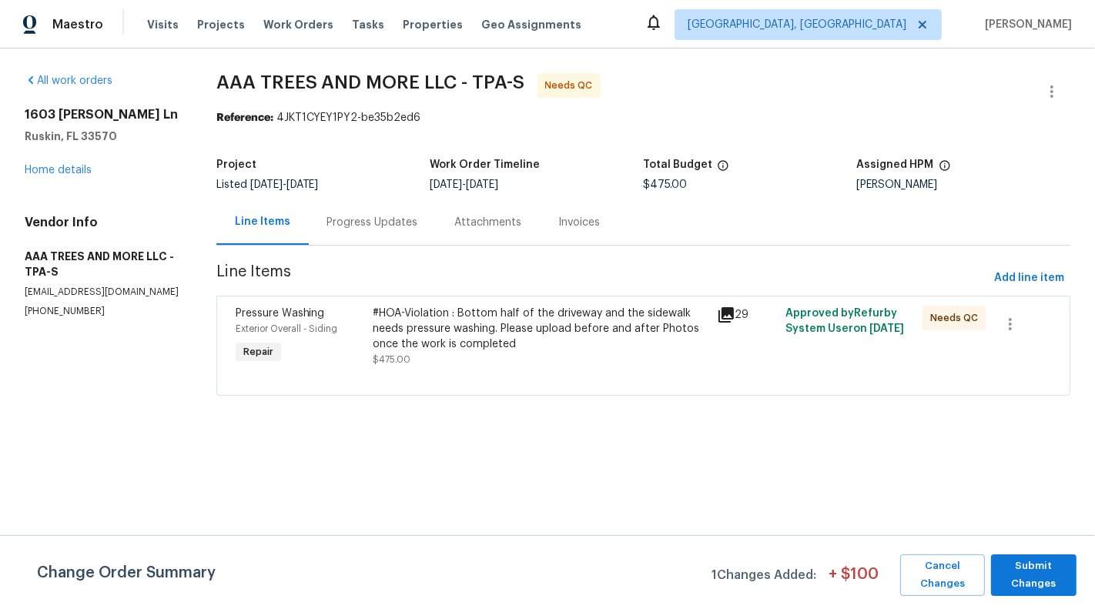
click at [313, 245] on div "Line Items Progress Updates Attachments Invoices" at bounding box center [643, 222] width 854 height 46
click at [373, 228] on div "Progress Updates" at bounding box center [372, 222] width 91 height 15
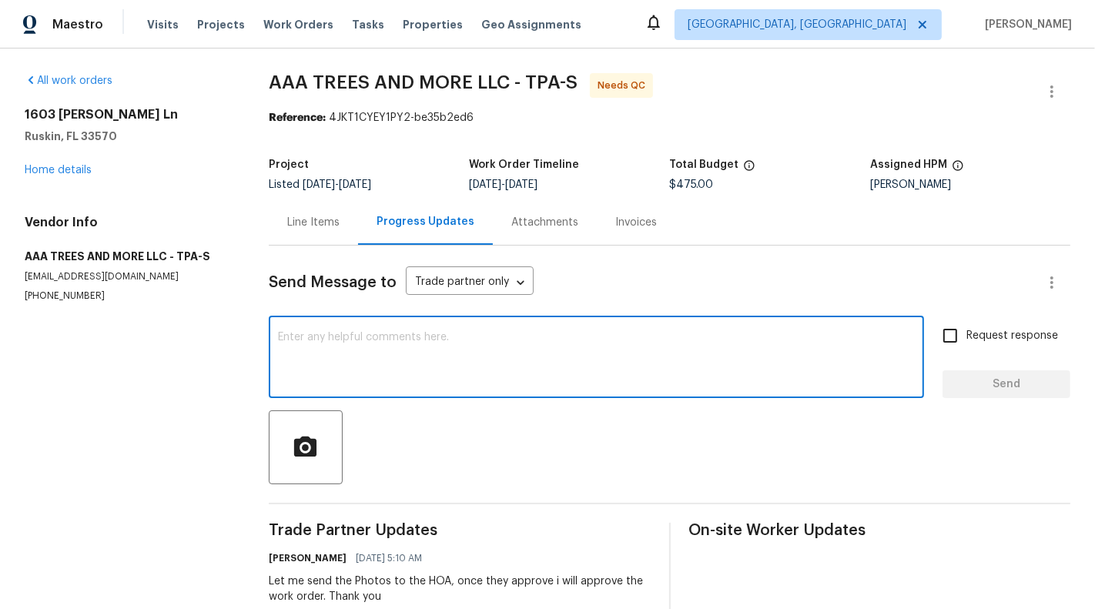
click at [439, 381] on textarea at bounding box center [596, 359] width 637 height 54
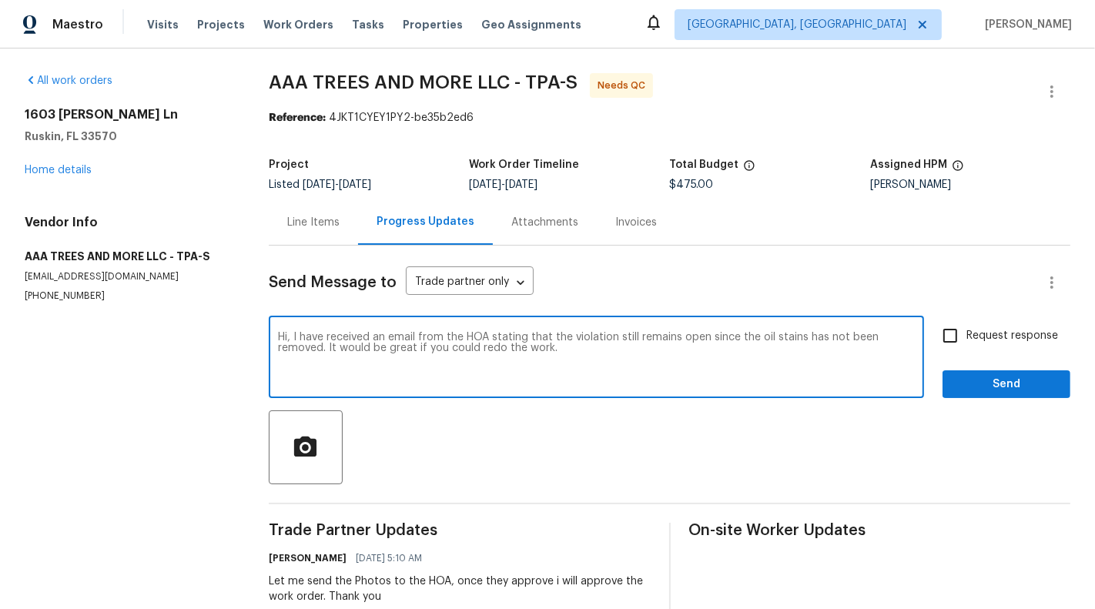
type textarea "Hi, I have received an email from the HOA stating that the violation still rema…"
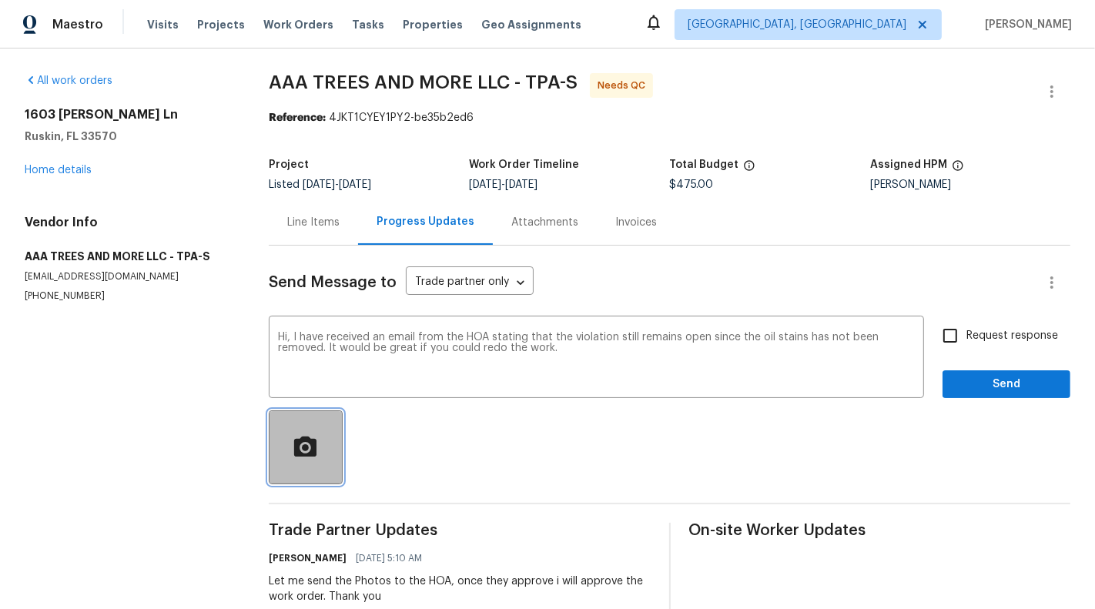
click at [305, 448] on circle "button" at bounding box center [306, 447] width 7 height 7
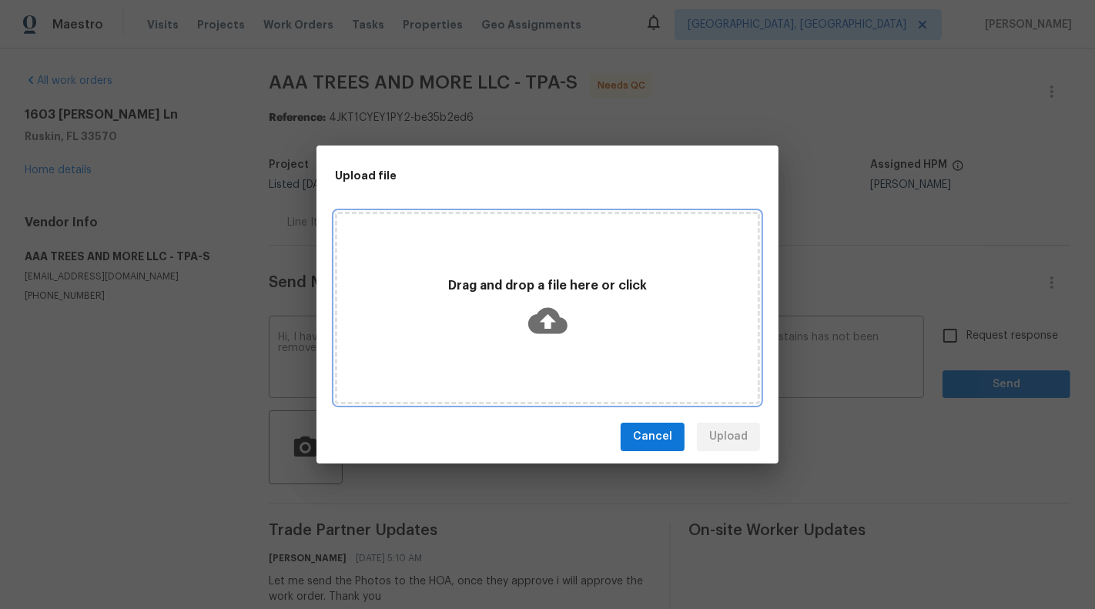
click at [545, 325] on icon at bounding box center [547, 320] width 39 height 39
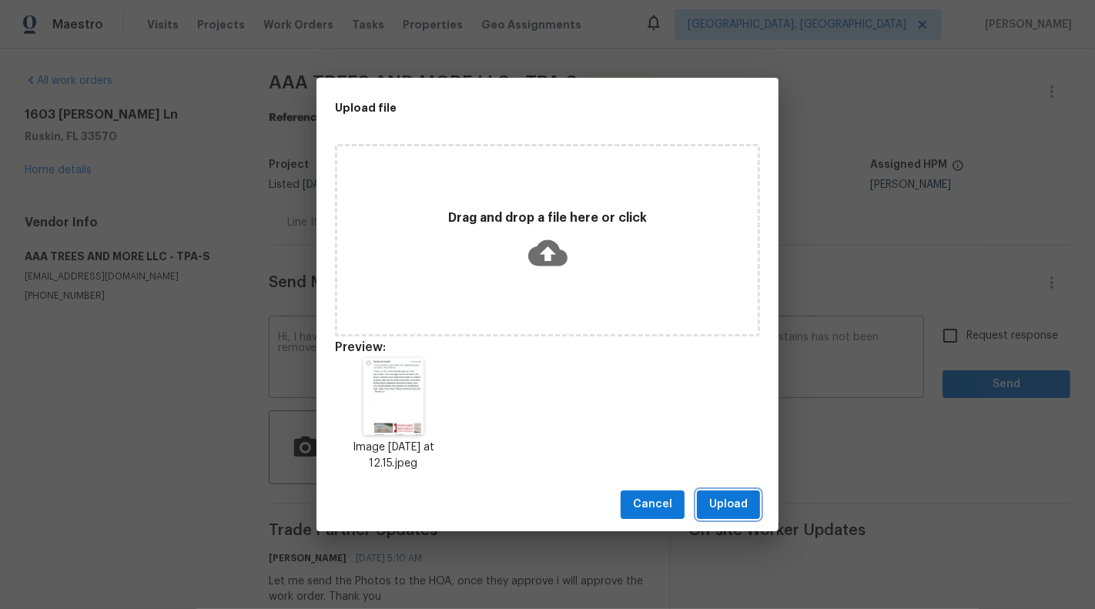
click at [734, 500] on span "Upload" at bounding box center [728, 504] width 38 height 19
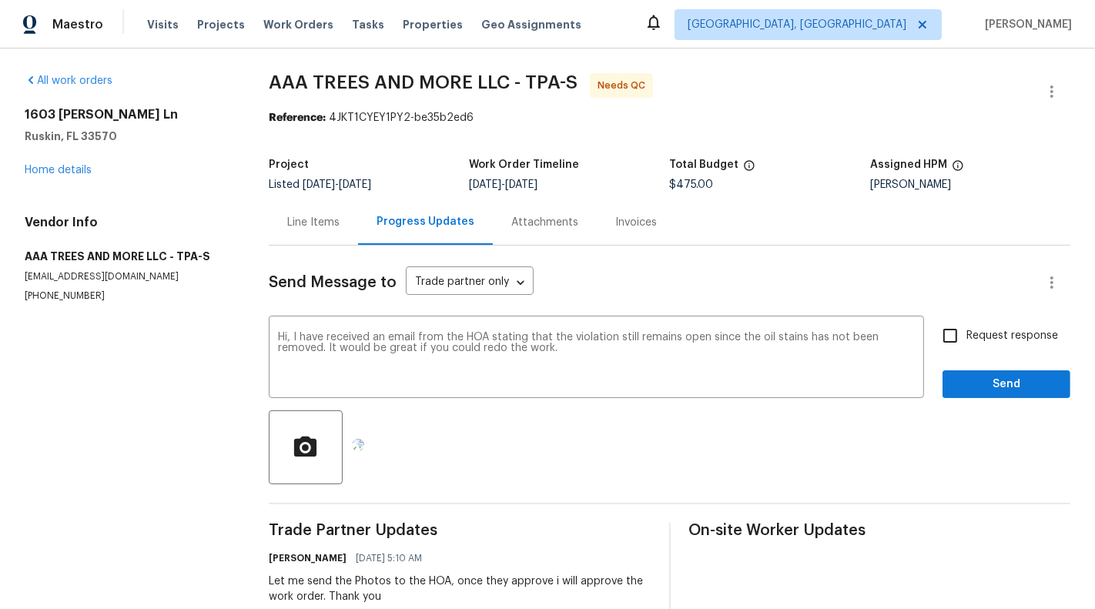
click at [978, 332] on span "Request response" at bounding box center [1012, 336] width 92 height 16
click at [966, 332] on input "Request response" at bounding box center [950, 335] width 32 height 32
checkbox input "true"
click at [1015, 386] on span "Send" at bounding box center [1006, 384] width 103 height 19
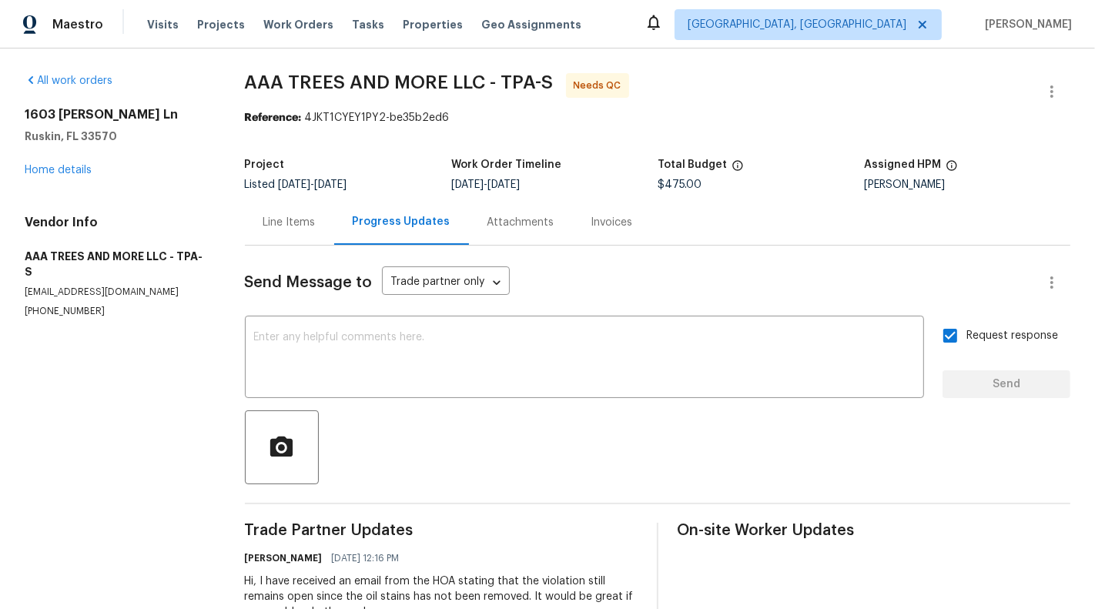
scroll to position [65, 0]
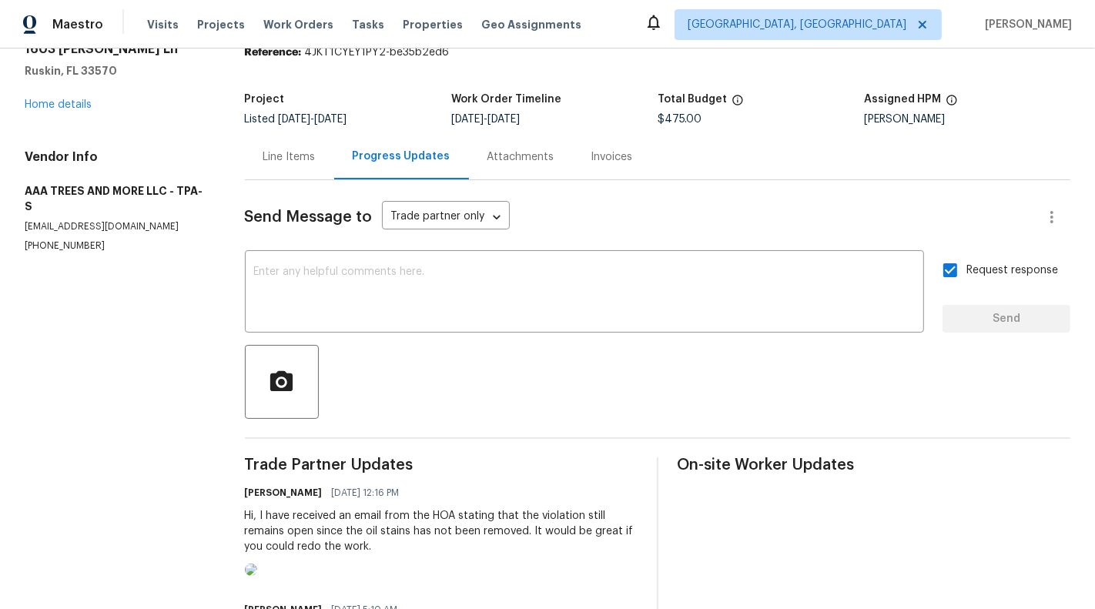
click at [300, 152] on div "Line Items" at bounding box center [289, 156] width 52 height 15
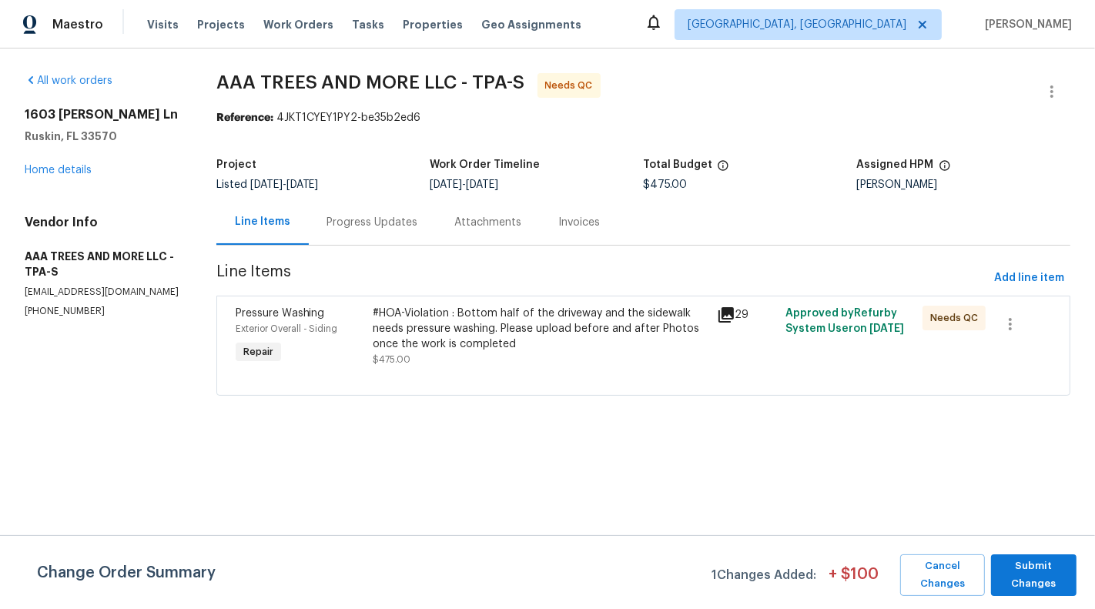
click at [445, 368] on div at bounding box center [643, 376] width 815 height 18
click at [481, 354] on div "#HOA-Violation : Bottom half of the driveway and the sidewalk needs pressure wa…" at bounding box center [540, 337] width 334 height 62
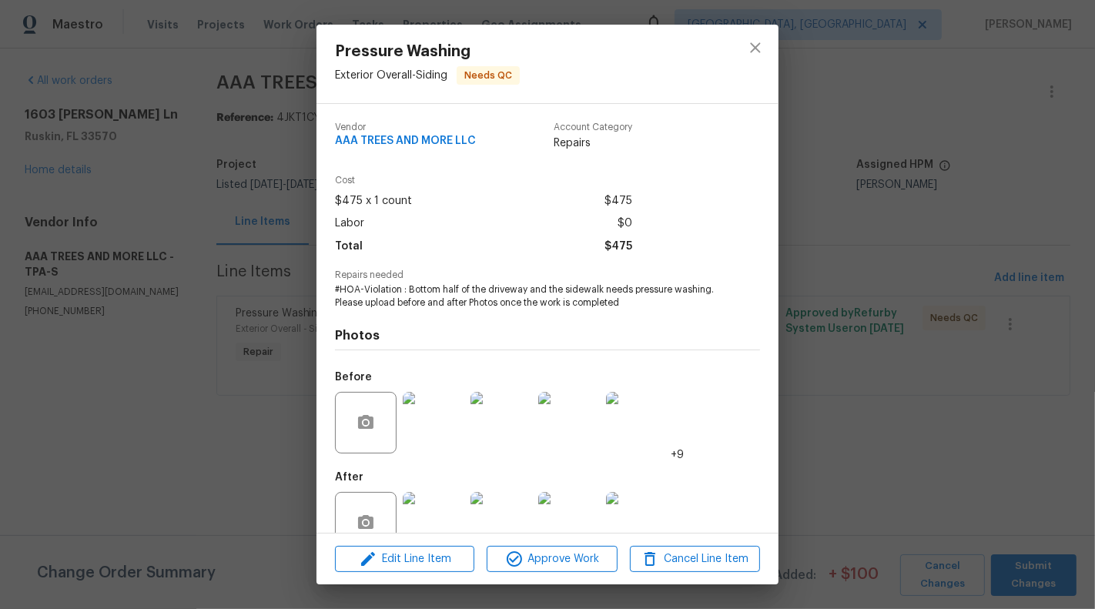
scroll to position [36, 0]
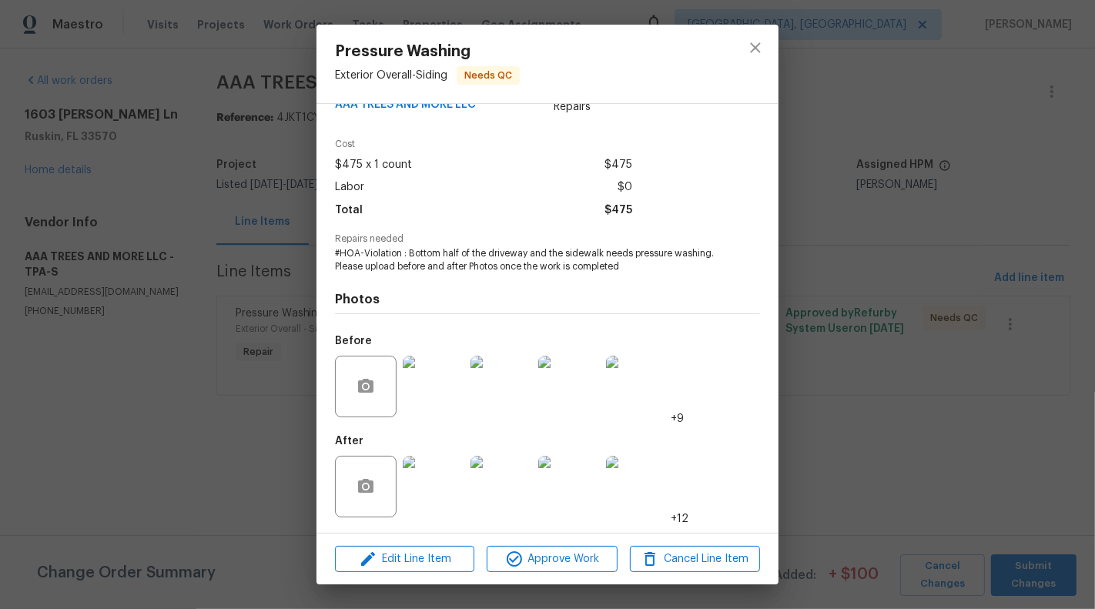
click at [434, 493] on img at bounding box center [434, 487] width 62 height 62
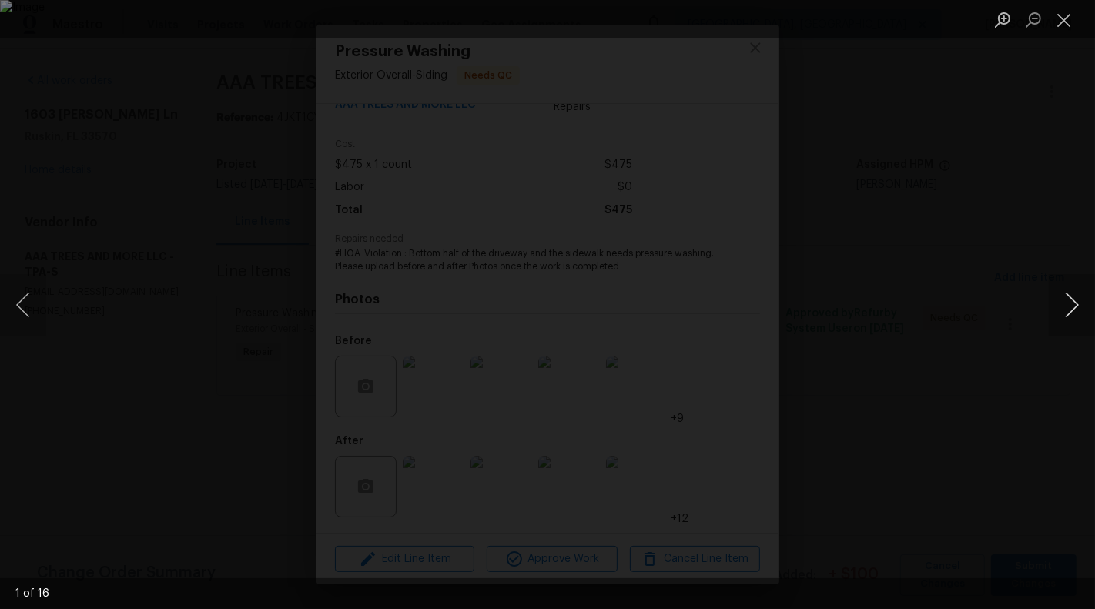
click at [1080, 302] on button "Next image" at bounding box center [1071, 305] width 46 height 62
click at [1075, 313] on button "Next image" at bounding box center [1071, 305] width 46 height 62
click at [1094, 289] on button "Next image" at bounding box center [1071, 305] width 46 height 62
click at [1086, 298] on button "Next image" at bounding box center [1071, 305] width 46 height 62
click at [1066, 289] on button "Next image" at bounding box center [1071, 305] width 46 height 62
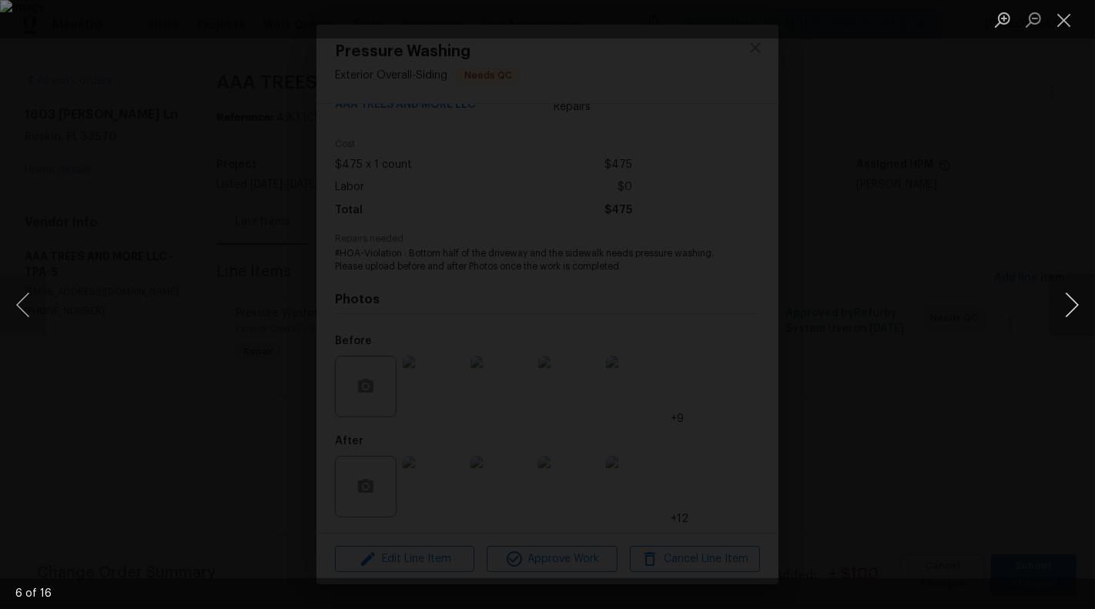
click at [1073, 293] on button "Next image" at bounding box center [1071, 305] width 46 height 62
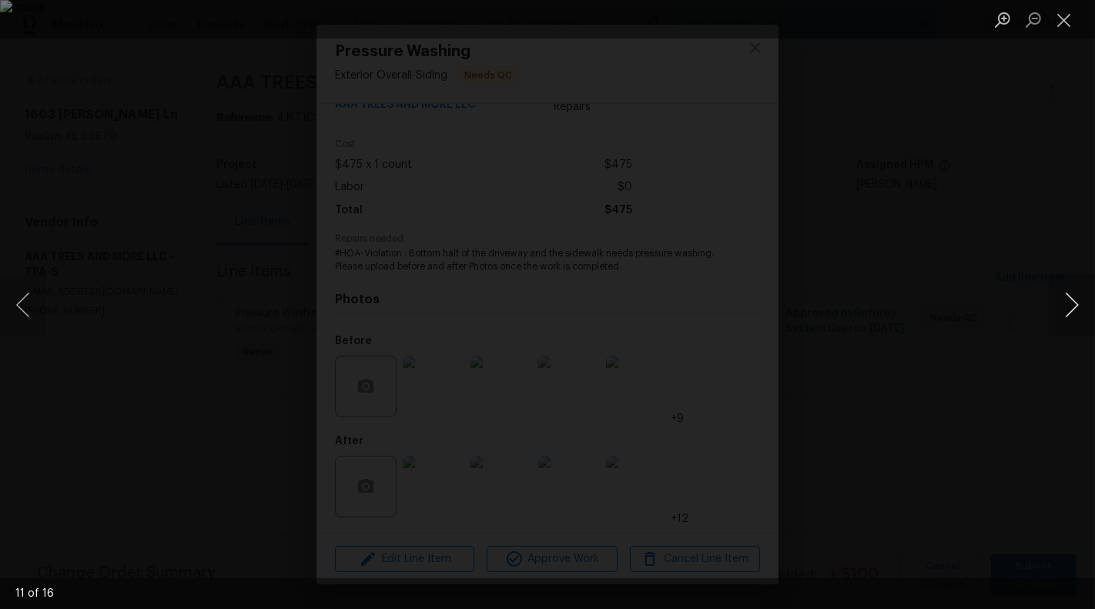
click at [1073, 293] on button "Next image" at bounding box center [1071, 305] width 46 height 62
click at [1085, 303] on button "Next image" at bounding box center [1071, 305] width 46 height 62
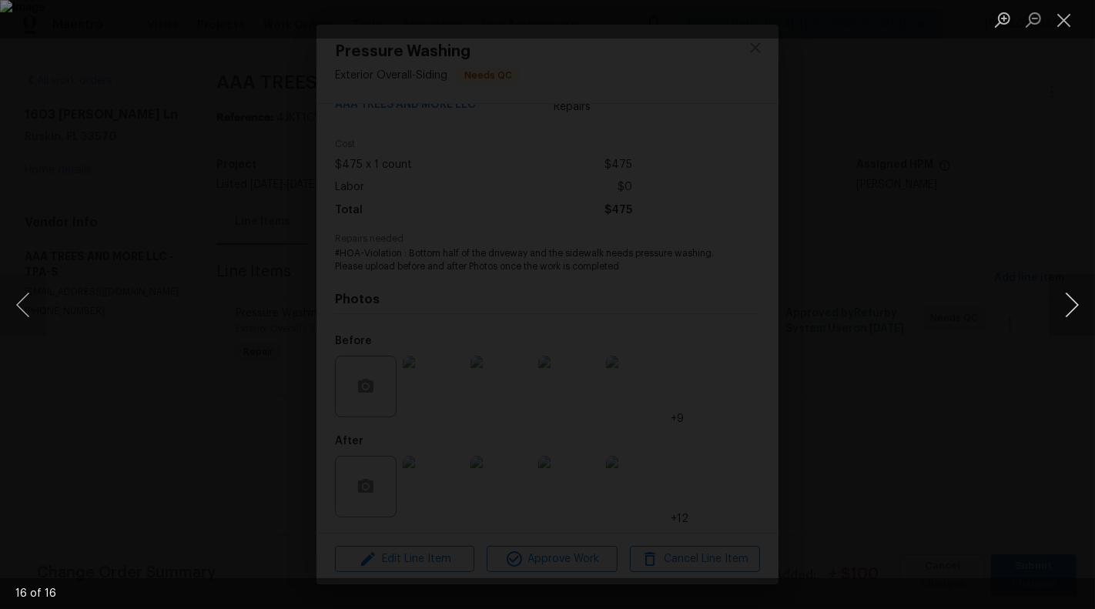
click at [1085, 303] on button "Next image" at bounding box center [1071, 305] width 46 height 62
click at [1050, 35] on li "Lightbox" at bounding box center [1063, 19] width 31 height 38
click at [127, 379] on div "Lightbox" at bounding box center [547, 304] width 1095 height 609
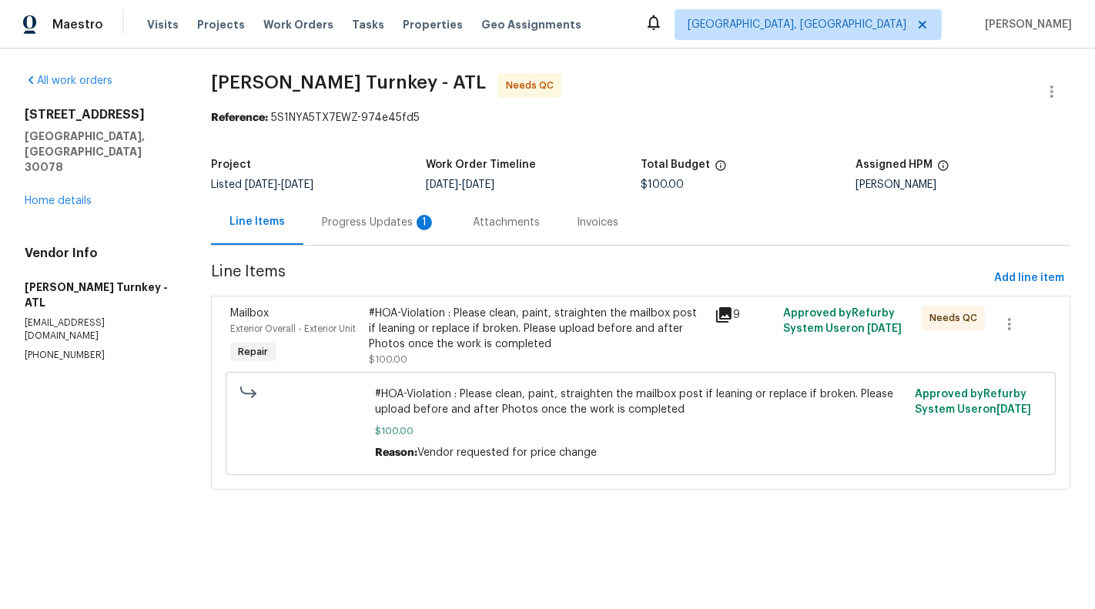
click at [424, 226] on div "1" at bounding box center [423, 222] width 15 height 15
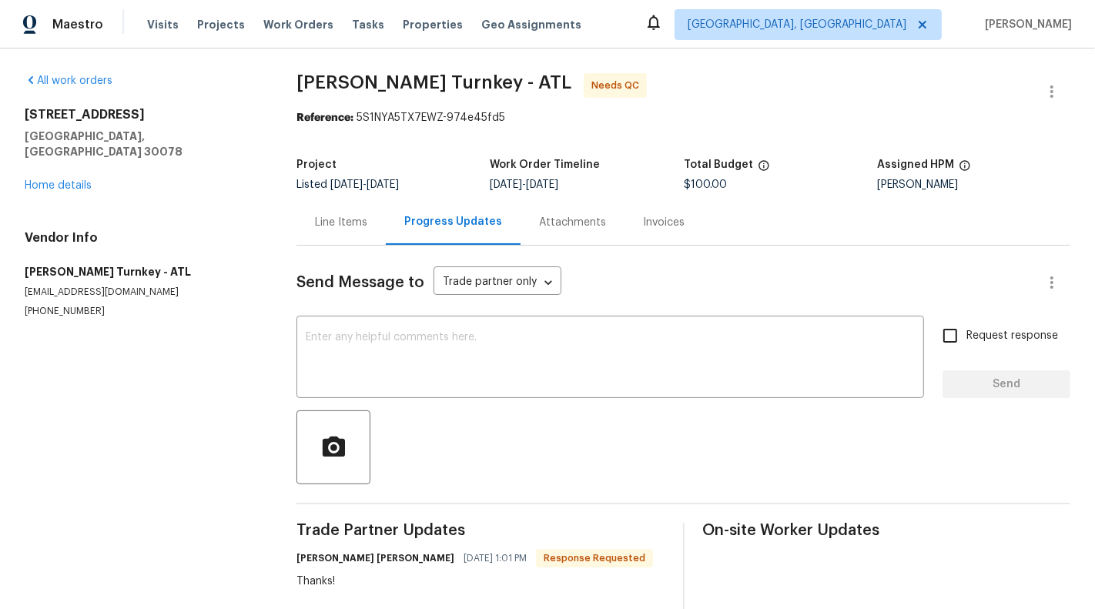
click at [353, 225] on div "Line Items" at bounding box center [341, 222] width 52 height 15
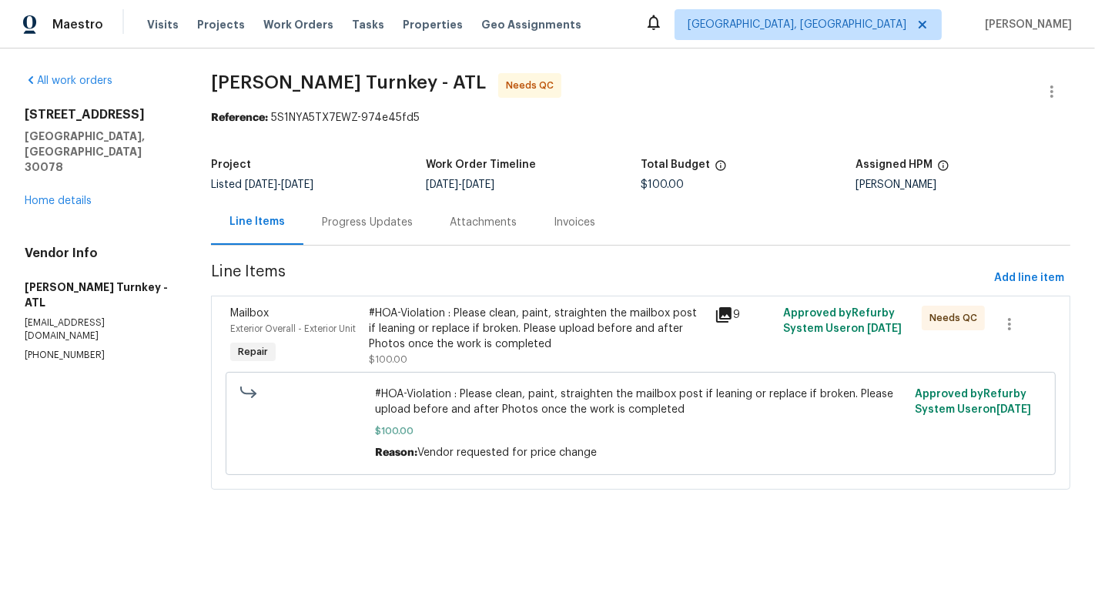
click at [505, 347] on div "#HOA-Violation : Please clean, paint, straighten the mailbox post if leaning or…" at bounding box center [537, 329] width 336 height 46
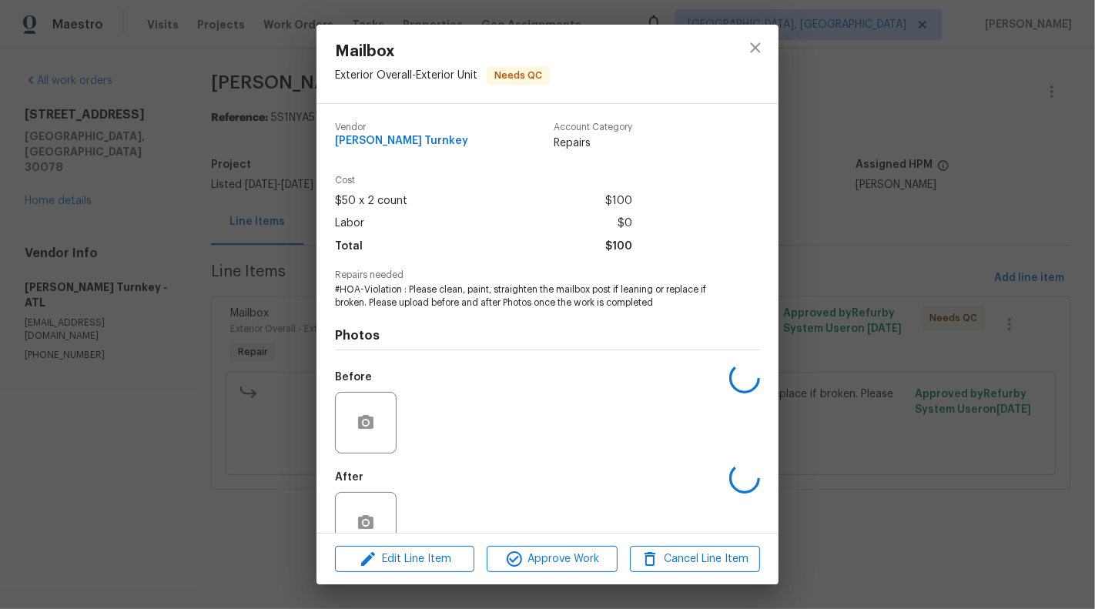
scroll to position [36, 0]
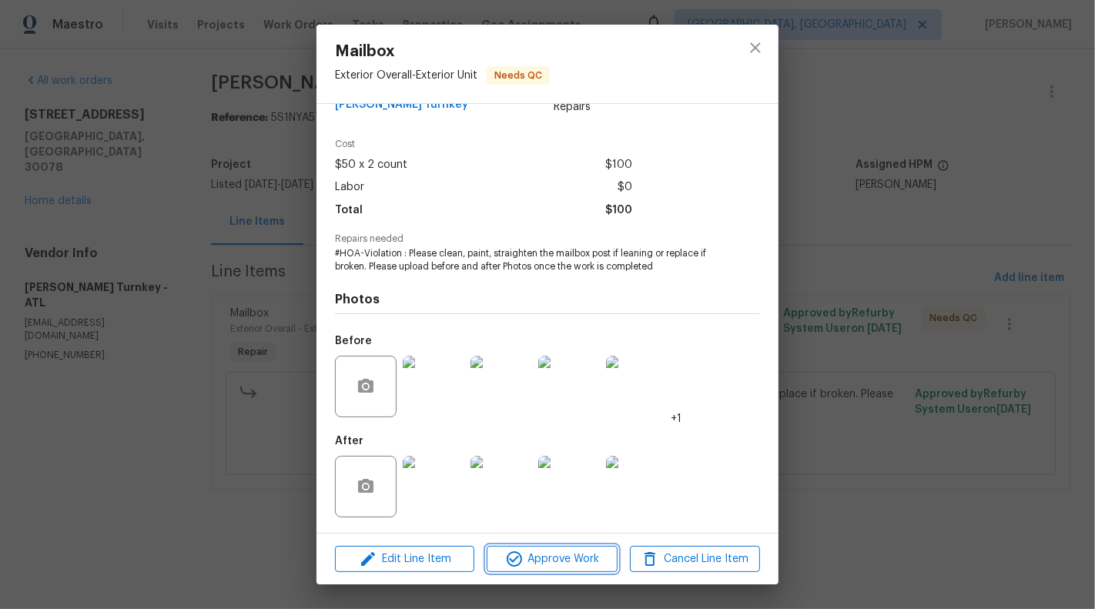
click at [521, 553] on icon "button" at bounding box center [514, 559] width 18 height 18
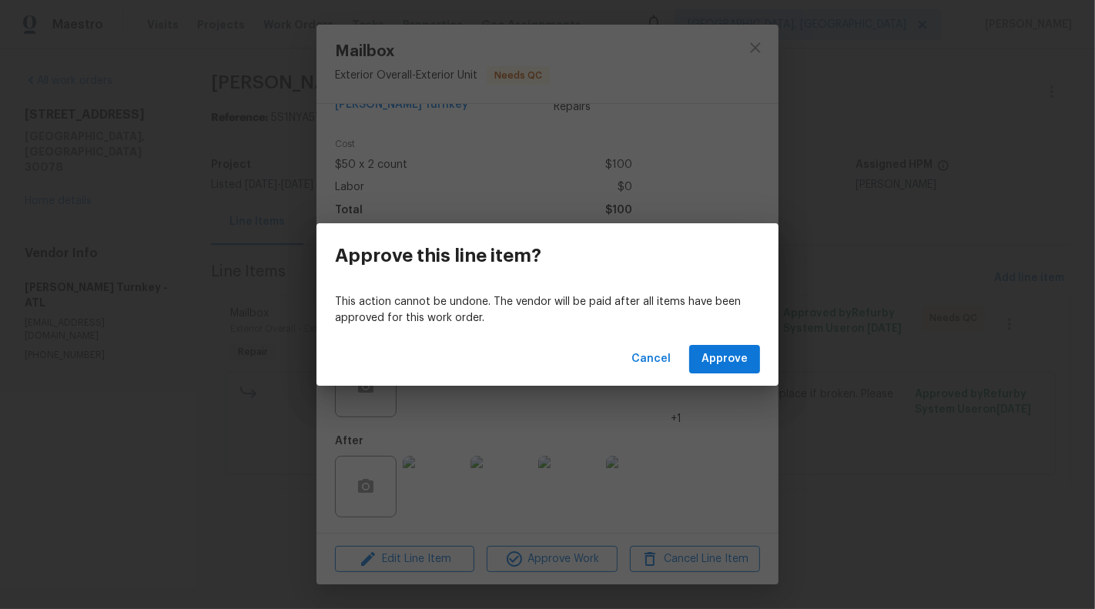
click at [733, 324] on p "This action cannot be undone. The vendor will be paid after all items have been…" at bounding box center [547, 310] width 425 height 32
click at [733, 359] on span "Approve" at bounding box center [724, 358] width 46 height 19
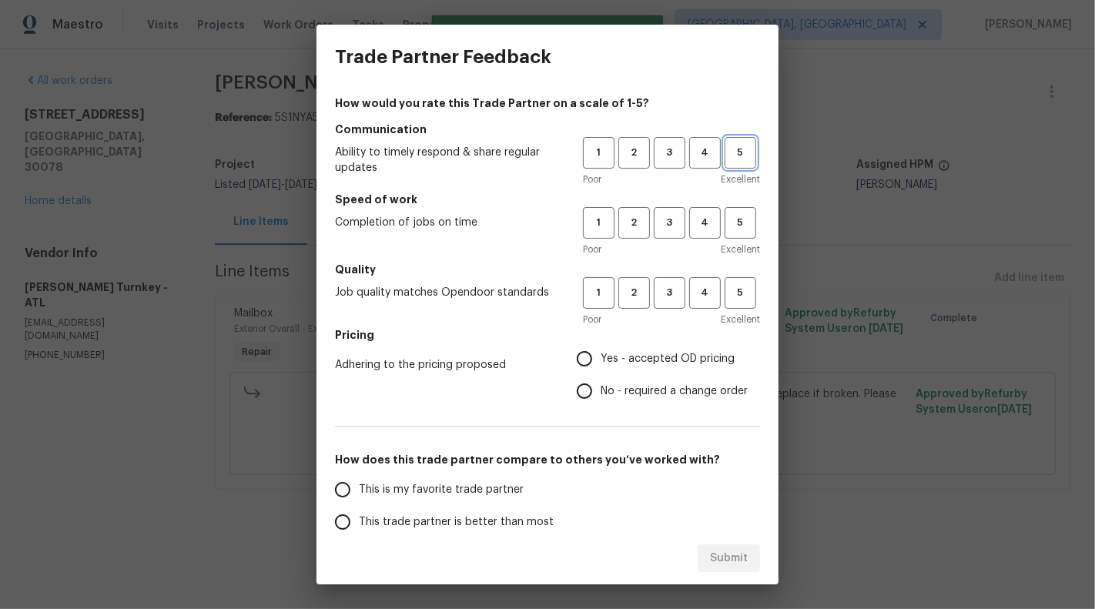
click at [728, 155] on span "5" at bounding box center [740, 153] width 28 height 18
click at [729, 228] on span "5" at bounding box center [740, 223] width 28 height 18
click at [740, 297] on span "5" at bounding box center [740, 293] width 28 height 18
click at [666, 353] on span "Yes - accepted OD pricing" at bounding box center [667, 359] width 134 height 16
click at [600, 353] on input "Yes - accepted OD pricing" at bounding box center [584, 359] width 32 height 32
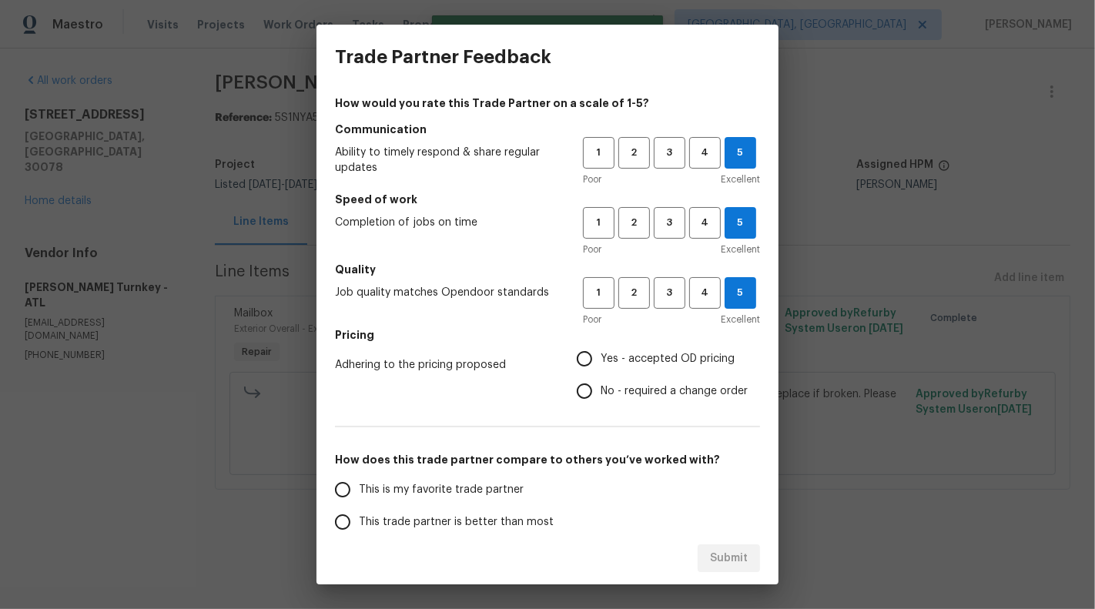
radio input "true"
click at [495, 496] on span "This is my favorite trade partner" at bounding box center [441, 490] width 165 height 16
click at [359, 496] on input "This is my favorite trade partner" at bounding box center [342, 489] width 32 height 32
radio input "false"
click at [586, 386] on input "No - required a change order" at bounding box center [584, 391] width 32 height 32
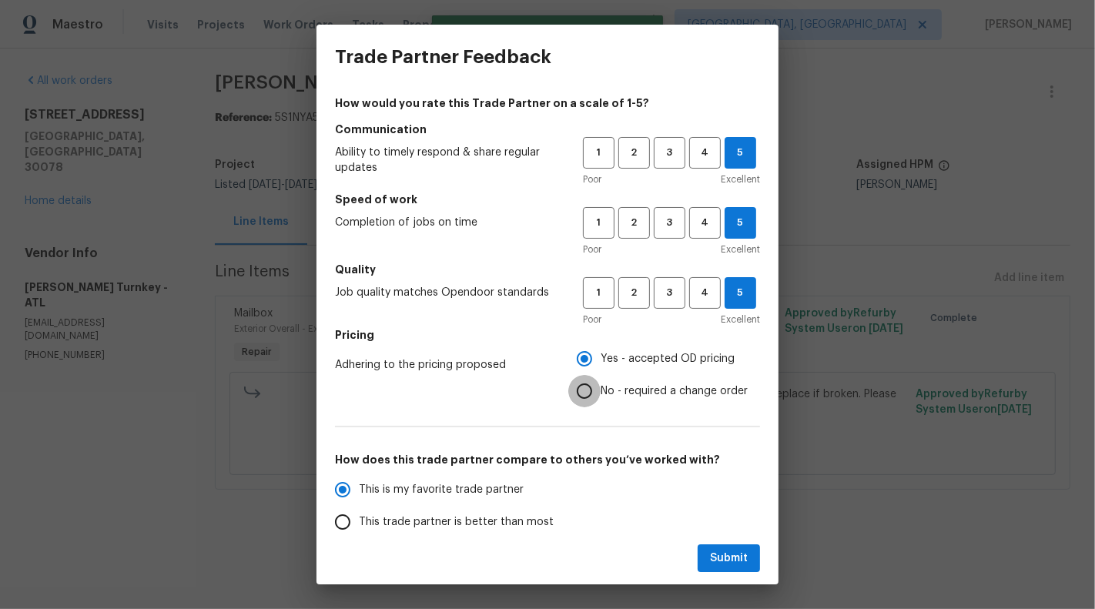
radio input "false"
radio input "true"
click at [731, 554] on span "Submit" at bounding box center [729, 558] width 38 height 19
radio input "false"
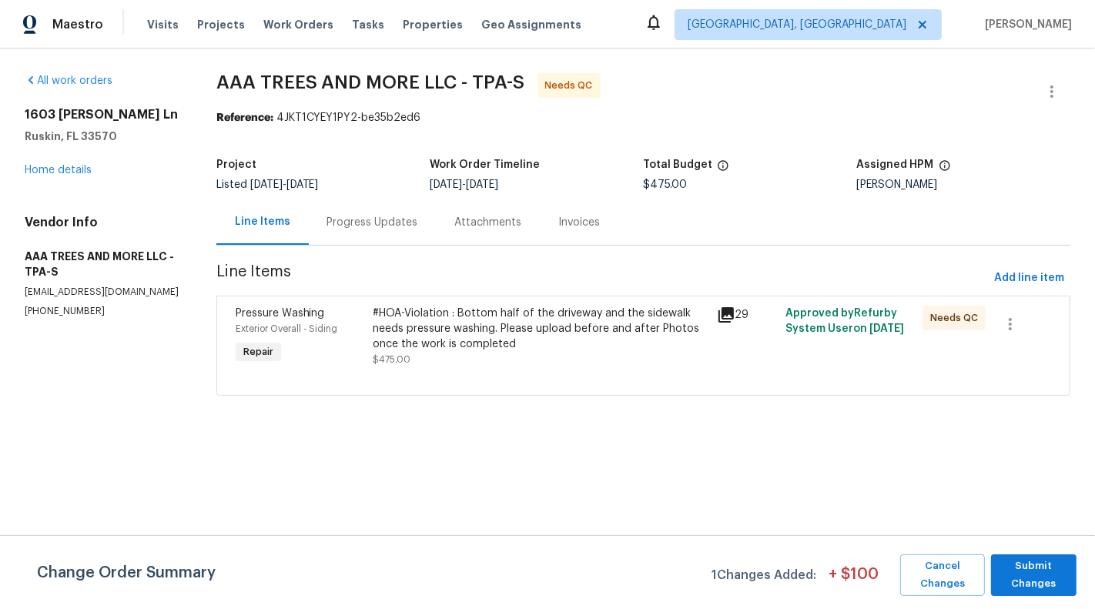
click at [388, 205] on div "Progress Updates" at bounding box center [373, 221] width 128 height 45
